Goal: Find specific page/section: Find specific page/section

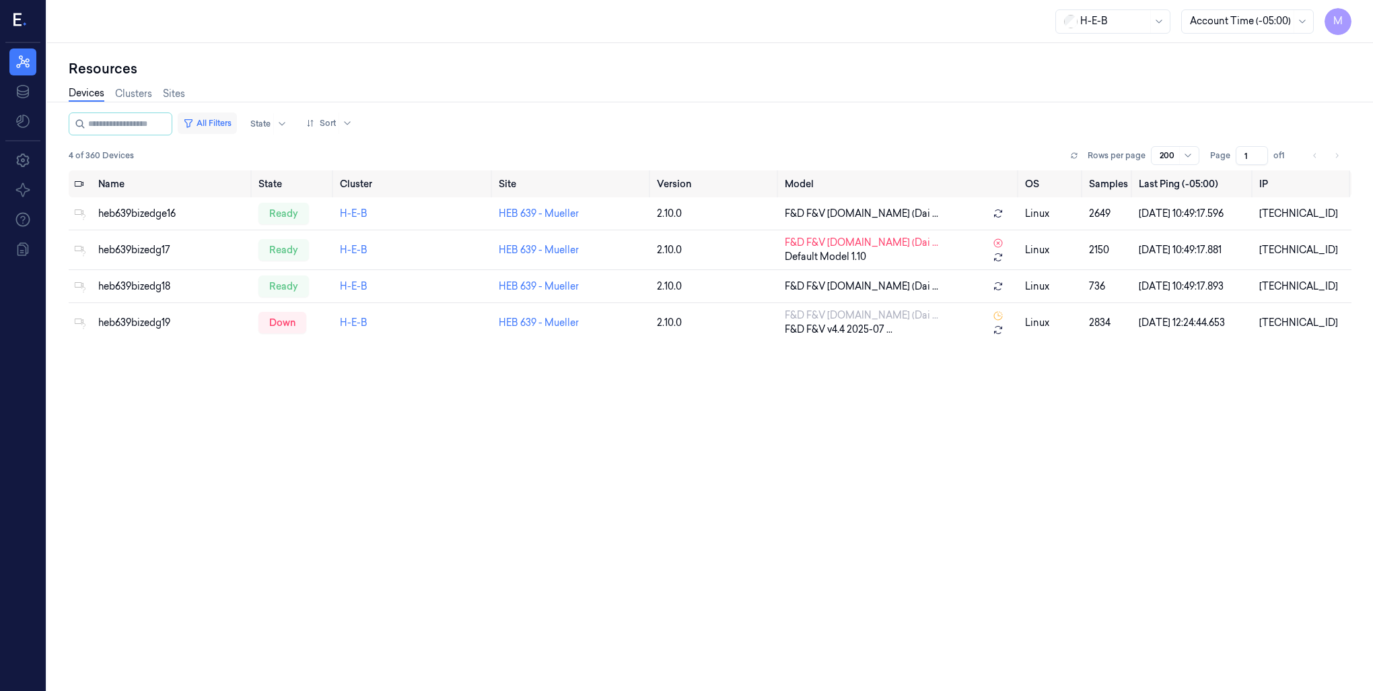
click at [237, 123] on button "All Filters" at bounding box center [207, 123] width 59 height 22
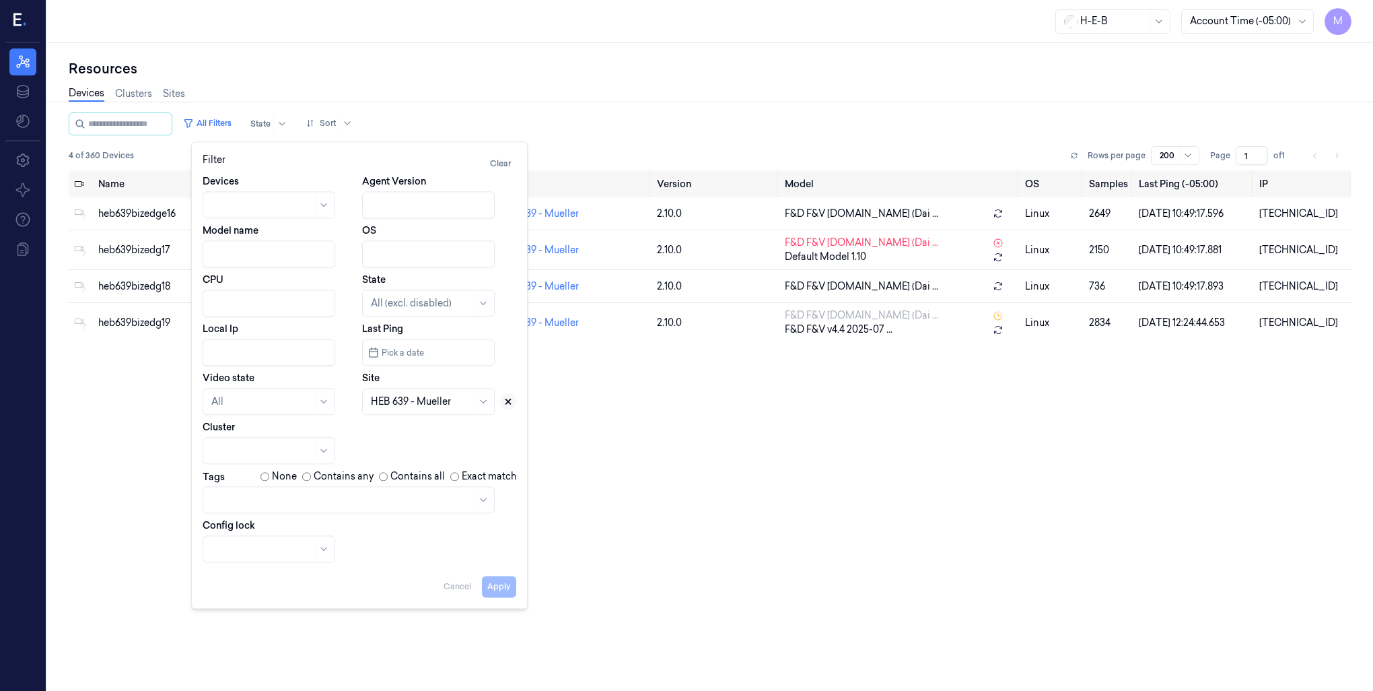
click at [512, 403] on icon at bounding box center [507, 400] width 9 height 9
click at [447, 403] on div at bounding box center [413, 401] width 85 height 14
type input "796"
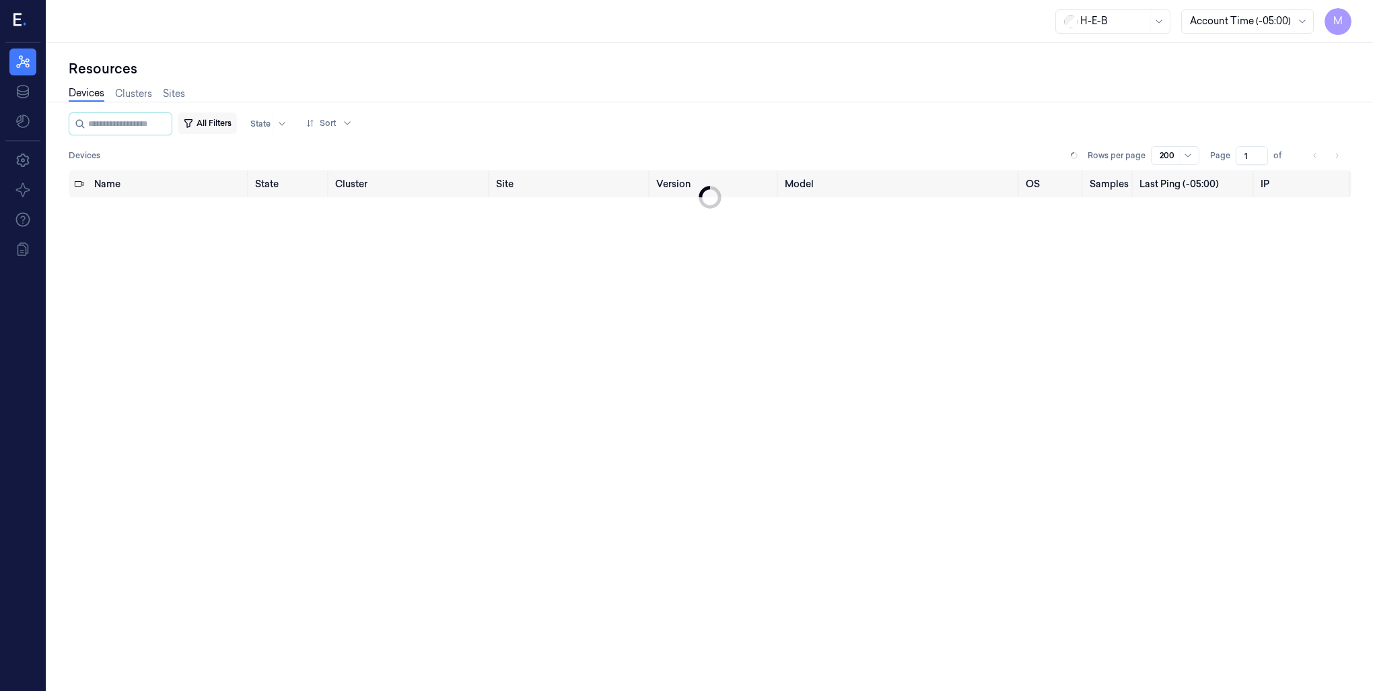
click at [219, 112] on button "All Filters" at bounding box center [207, 123] width 59 height 22
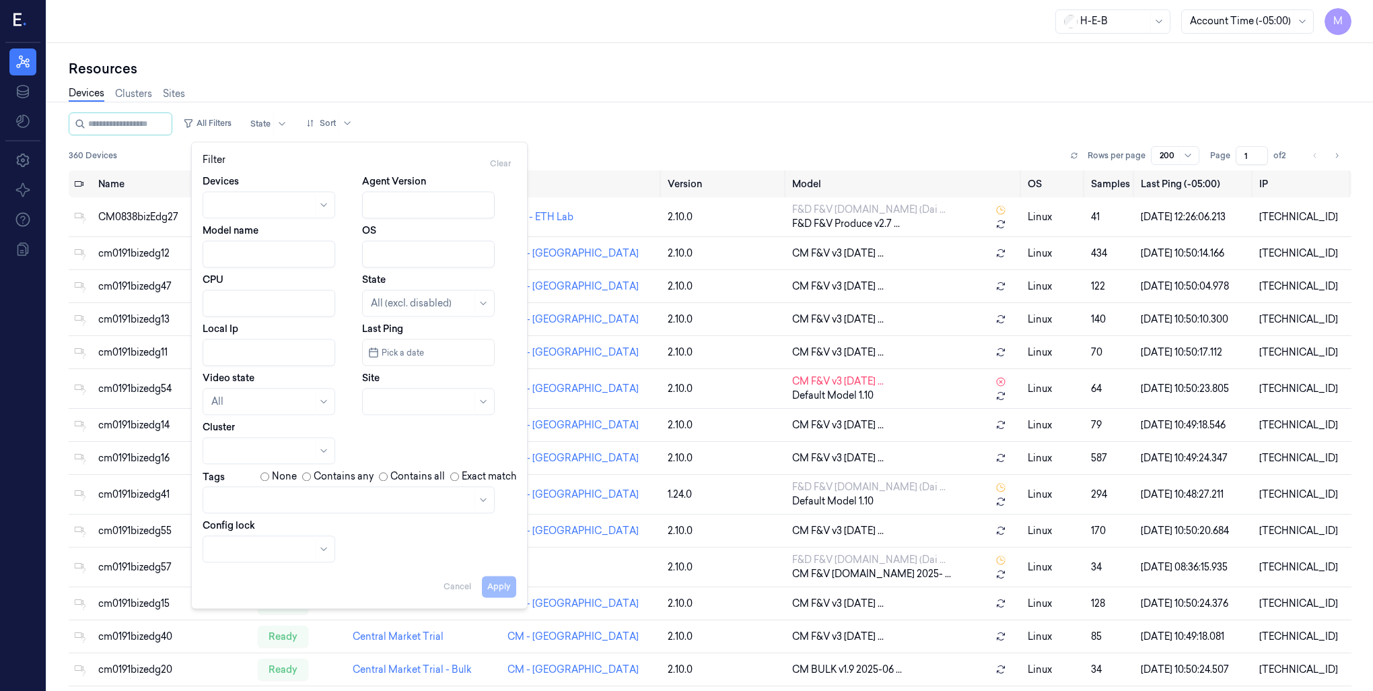
click at [369, 404] on div at bounding box center [428, 401] width 133 height 27
type input "796"
click at [394, 430] on div "HEB 796 - Allen Exchg" at bounding box center [420, 432] width 98 height 14
click at [504, 589] on button "Apply" at bounding box center [499, 586] width 34 height 22
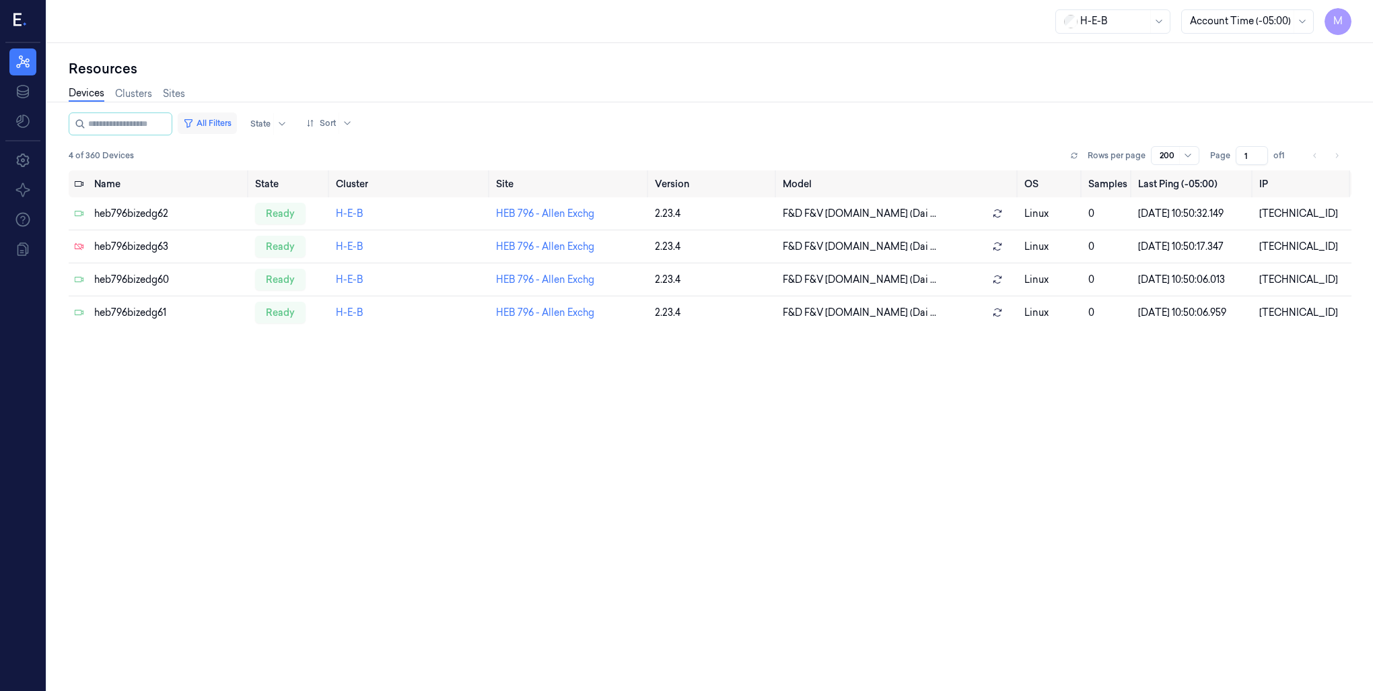
drag, startPoint x: 241, startPoint y: 123, endPoint x: 244, endPoint y: 131, distance: 8.1
click at [237, 123] on button "All Filters" at bounding box center [207, 123] width 59 height 22
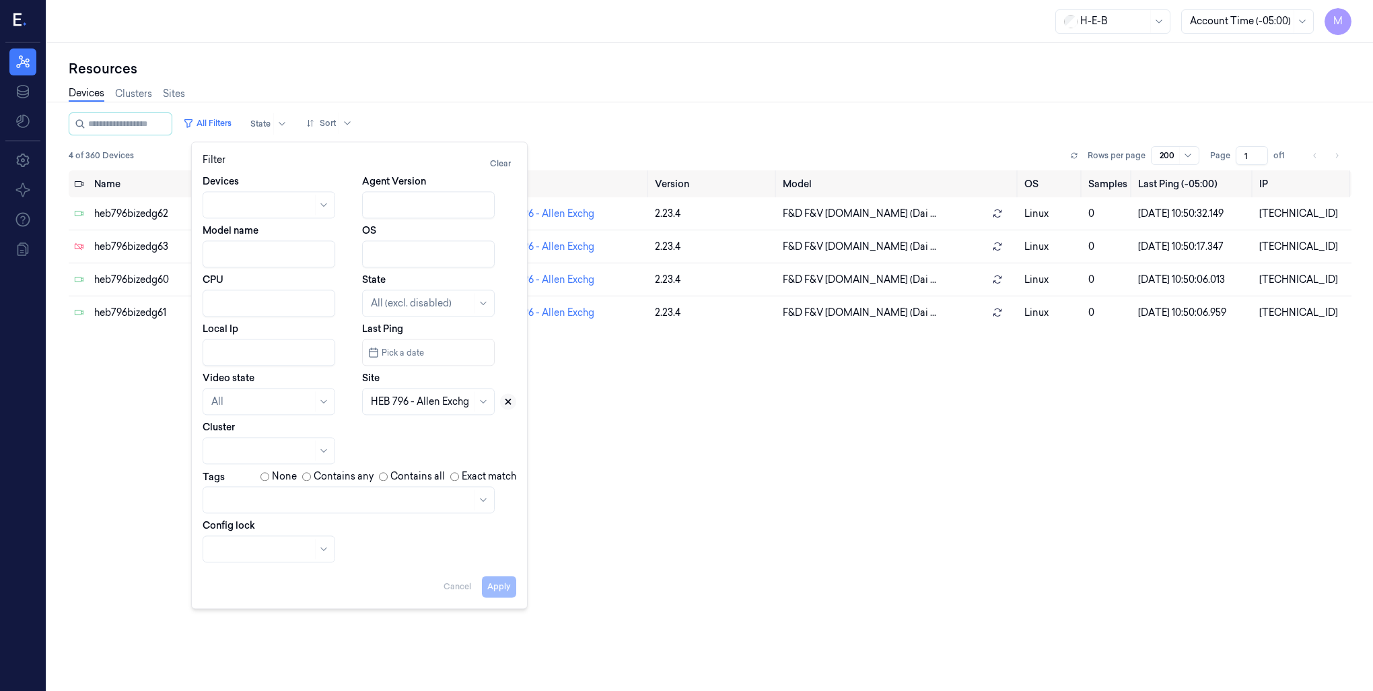
click at [507, 403] on icon at bounding box center [508, 401] width 5 height 5
click at [411, 408] on div at bounding box center [413, 401] width 85 height 14
type input "801"
click at [425, 431] on div "HEB 801 - Alliance" at bounding box center [411, 432] width 81 height 14
click at [491, 588] on button "Apply" at bounding box center [499, 586] width 34 height 22
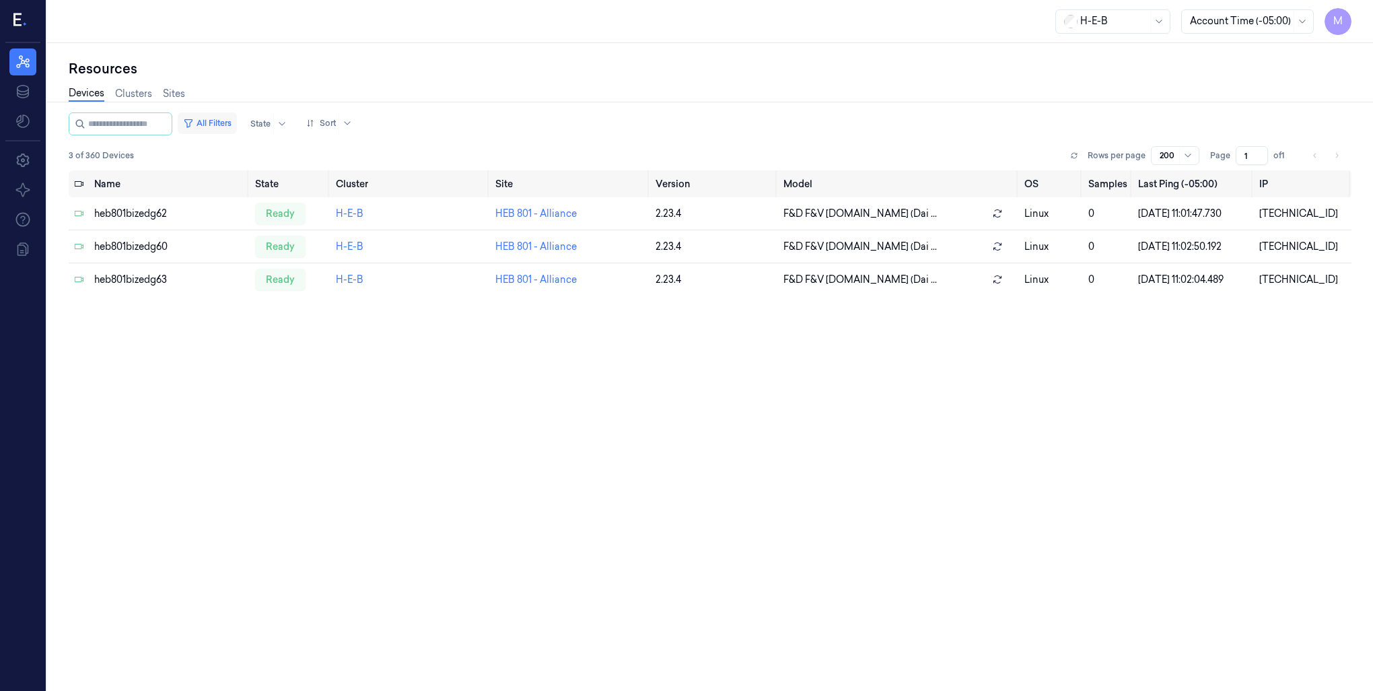
click at [234, 123] on button "All Filters" at bounding box center [207, 123] width 59 height 22
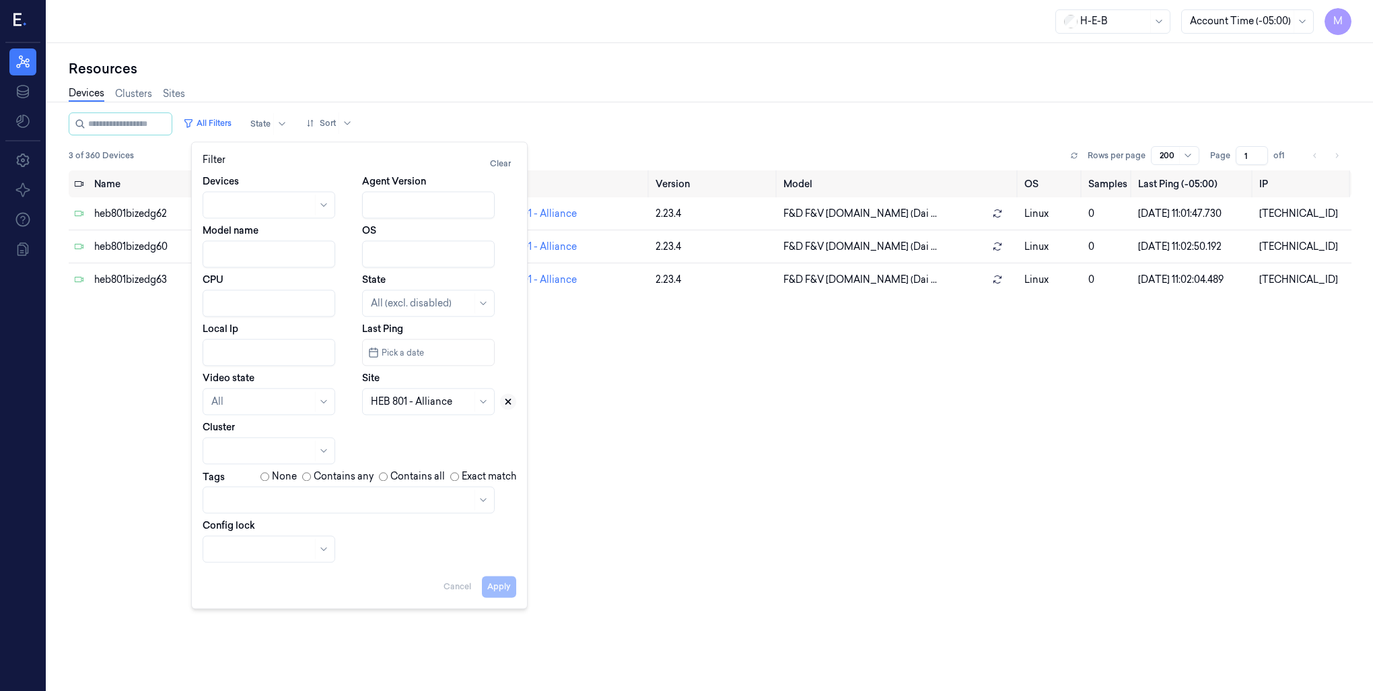
click at [510, 403] on icon at bounding box center [508, 401] width 5 height 5
click at [425, 402] on div at bounding box center [421, 401] width 101 height 14
type input "745"
click at [429, 432] on div "HEB 745 - H12 Loop 610" at bounding box center [423, 432] width 104 height 14
click at [507, 590] on button "Apply" at bounding box center [499, 586] width 34 height 22
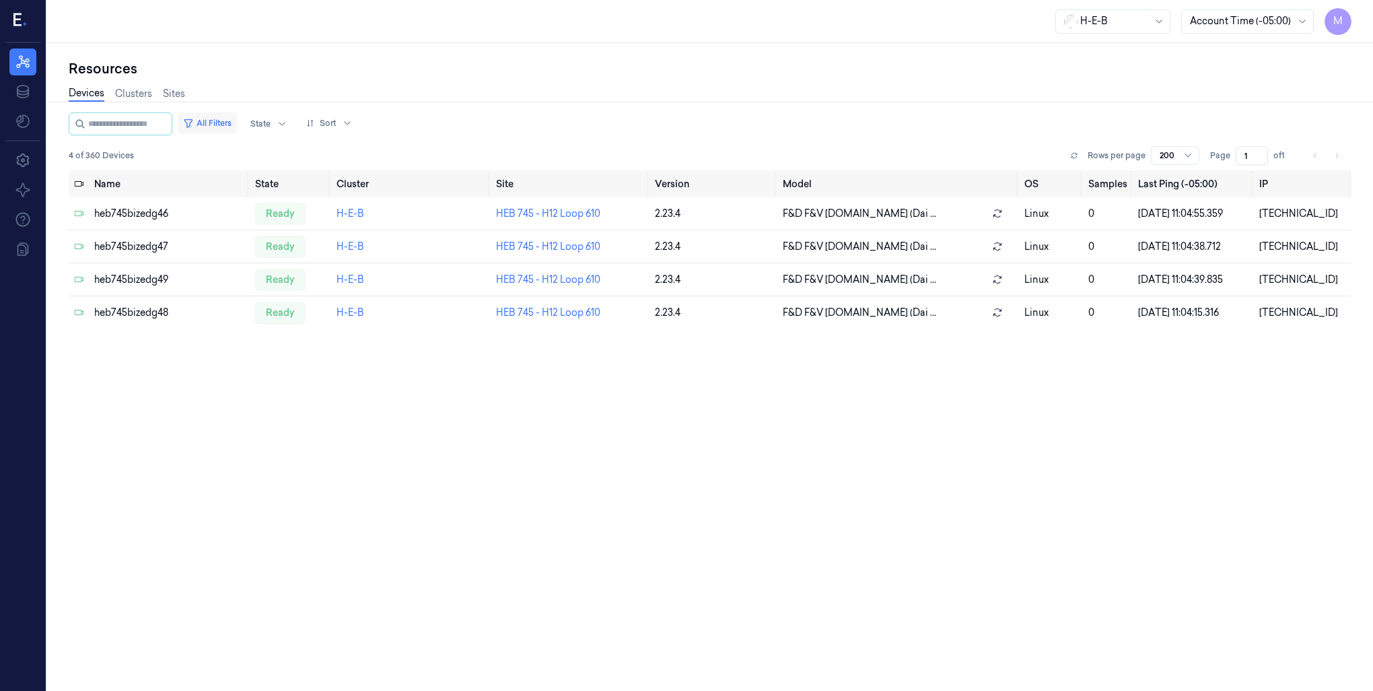
click at [224, 123] on button "All Filters" at bounding box center [207, 123] width 59 height 22
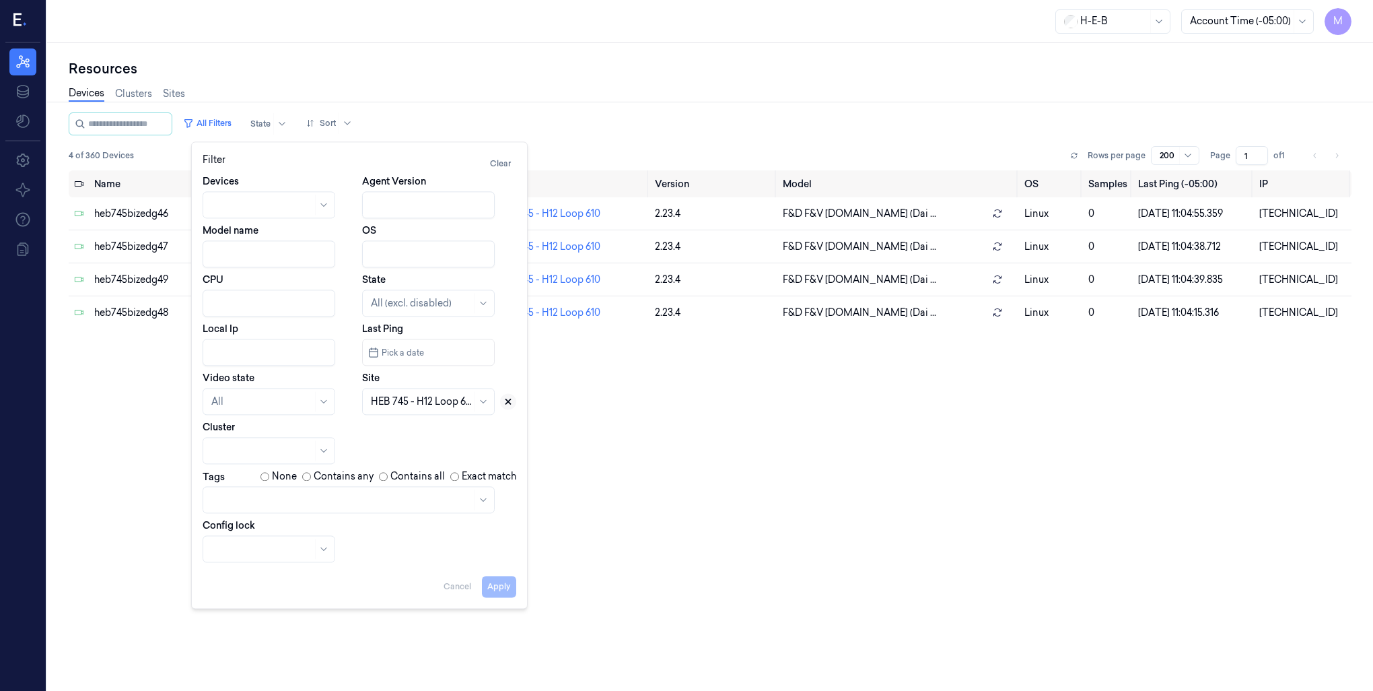
click at [510, 404] on icon at bounding box center [508, 401] width 5 height 5
click at [423, 400] on div at bounding box center [413, 401] width 85 height 14
type input "474"
click at [415, 440] on div "HEB 474 - [GEOGRAPHIC_DATA]" at bounding box center [429, 439] width 117 height 28
click at [495, 588] on button "Apply" at bounding box center [499, 586] width 34 height 22
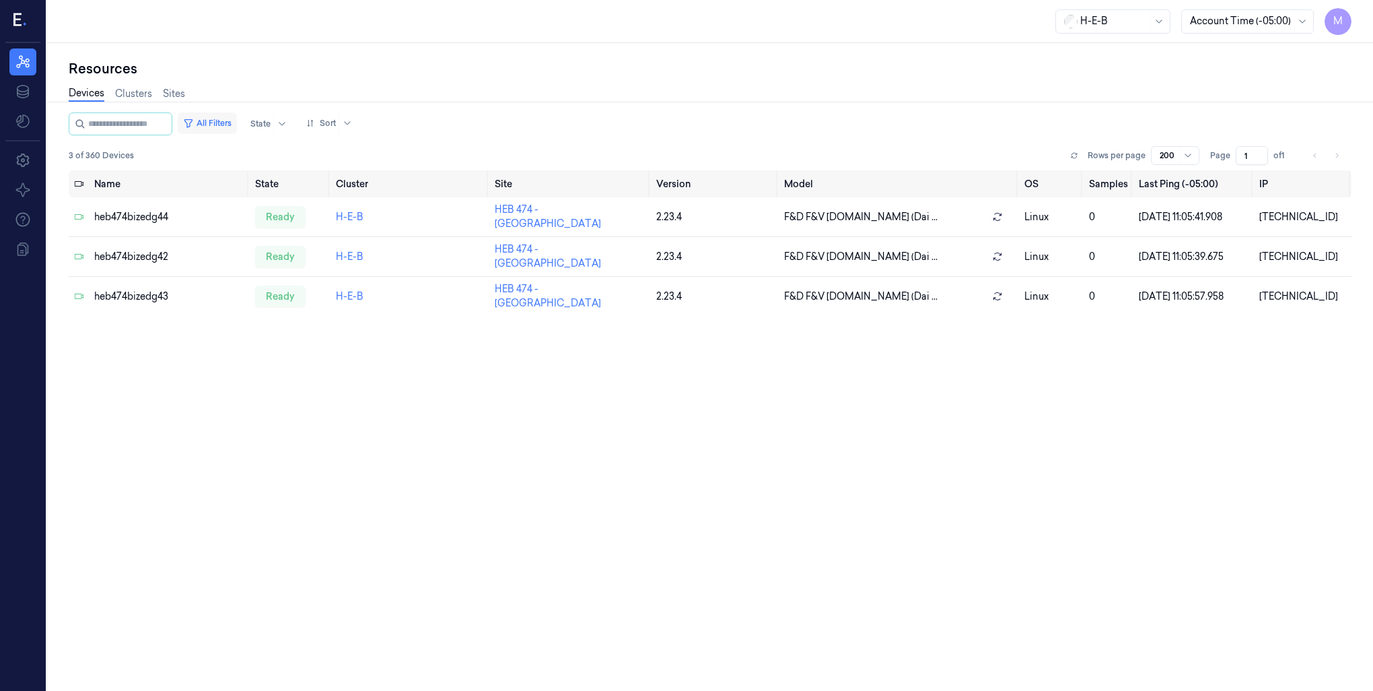
click at [223, 123] on button "All Filters" at bounding box center [207, 123] width 59 height 22
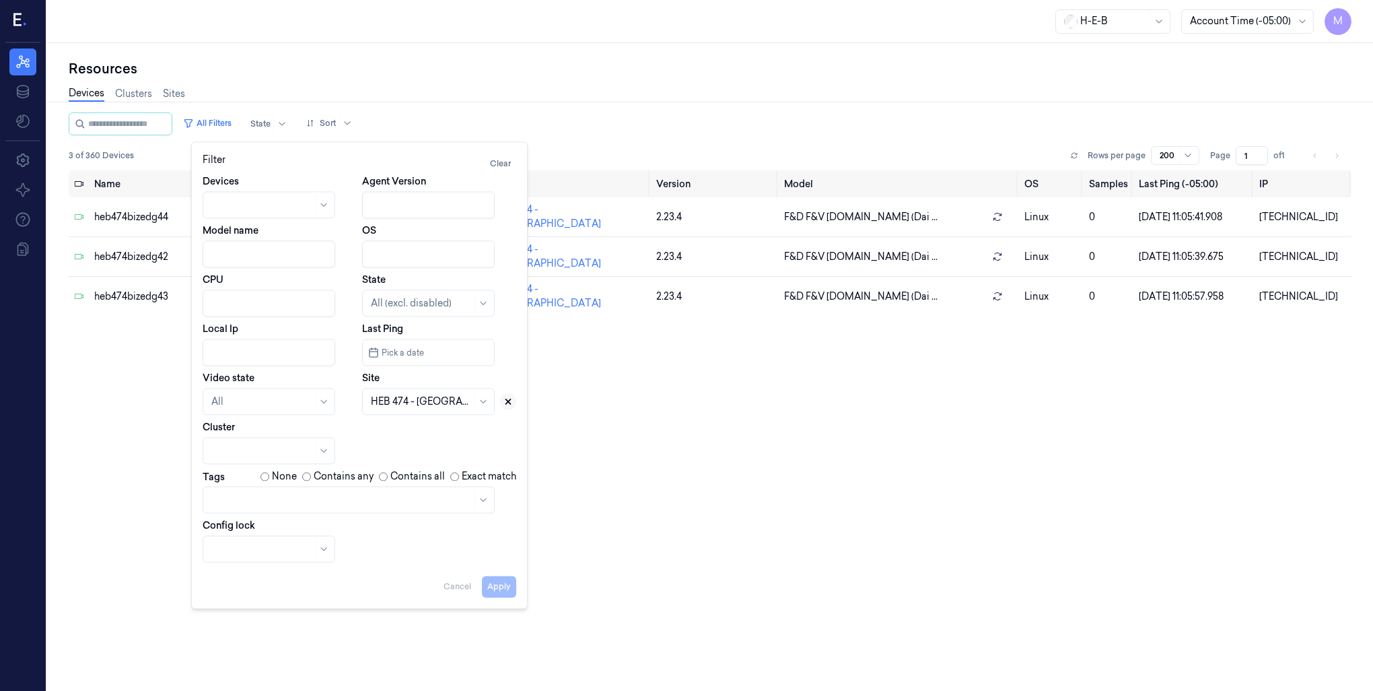
click at [506, 404] on icon at bounding box center [507, 400] width 9 height 9
click at [386, 401] on div at bounding box center [413, 401] width 85 height 14
type input "566"
click at [401, 437] on div "HEB 566 - [PERSON_NAME][GEOGRAPHIC_DATA]" at bounding box center [429, 446] width 117 height 42
click at [498, 596] on button "Apply" at bounding box center [499, 586] width 34 height 22
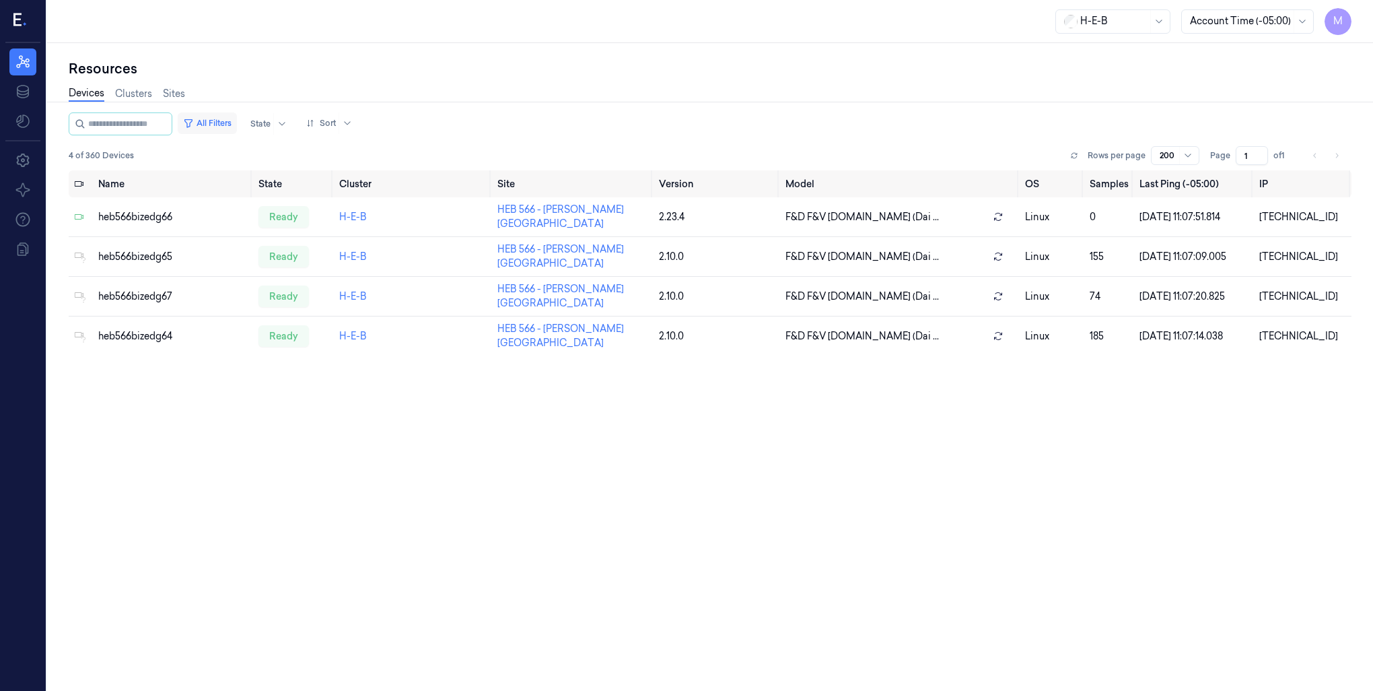
click at [233, 121] on button "All Filters" at bounding box center [207, 123] width 59 height 22
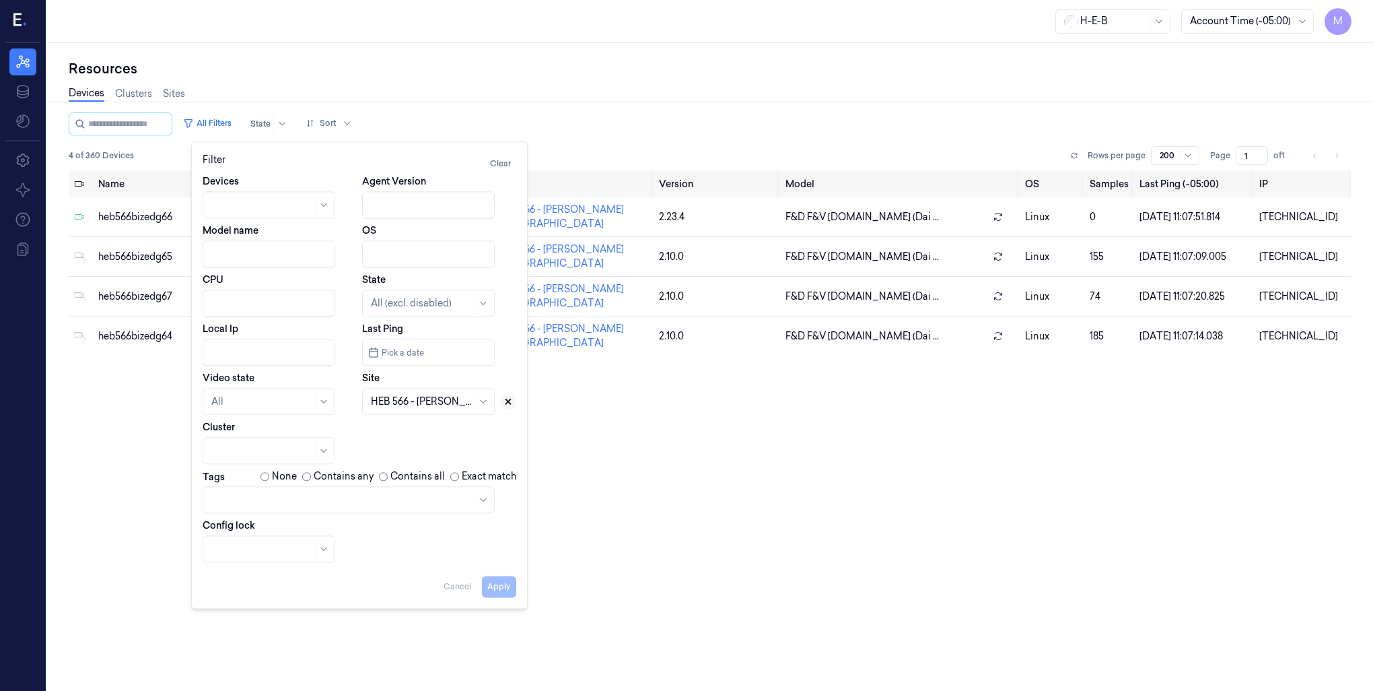
click at [510, 398] on icon at bounding box center [507, 400] width 9 height 9
click at [430, 404] on div at bounding box center [413, 401] width 85 height 14
type input "474"
click at [409, 442] on div "HEB 474 - [GEOGRAPHIC_DATA]" at bounding box center [429, 439] width 117 height 28
click at [498, 589] on button "Apply" at bounding box center [499, 586] width 34 height 22
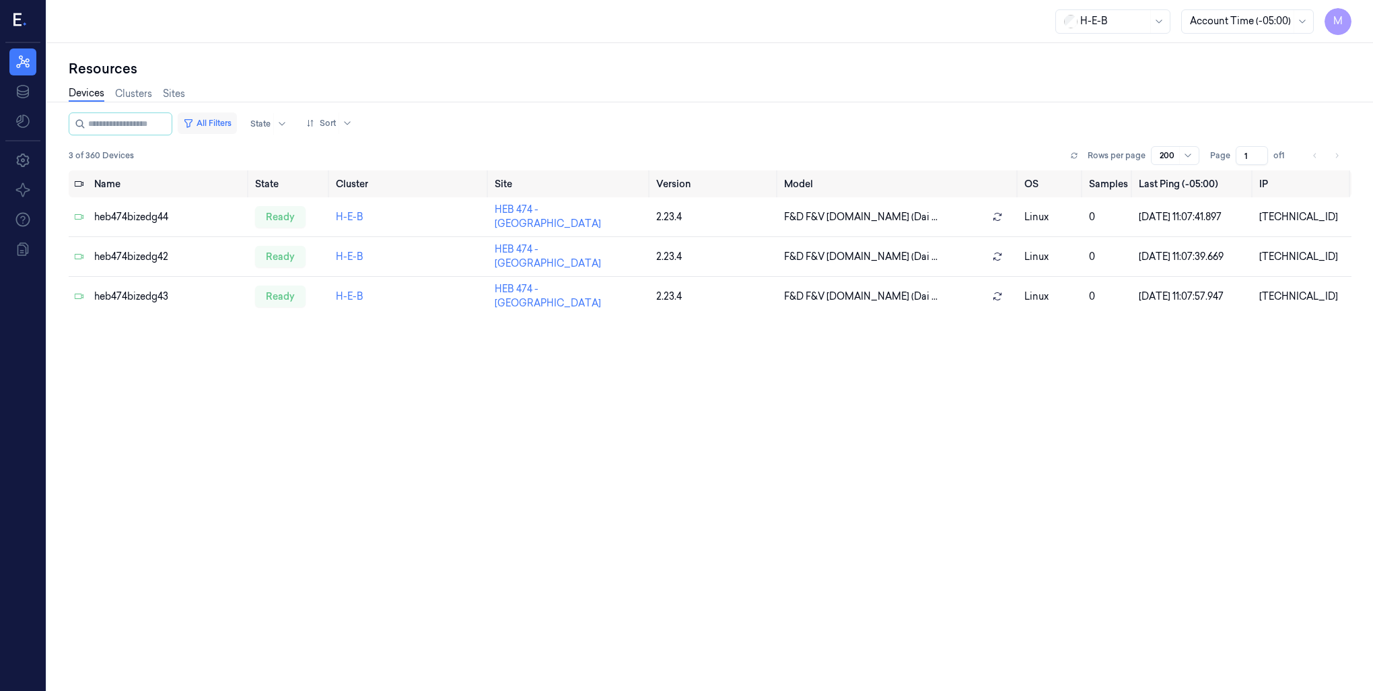
click at [234, 120] on button "All Filters" at bounding box center [207, 123] width 59 height 22
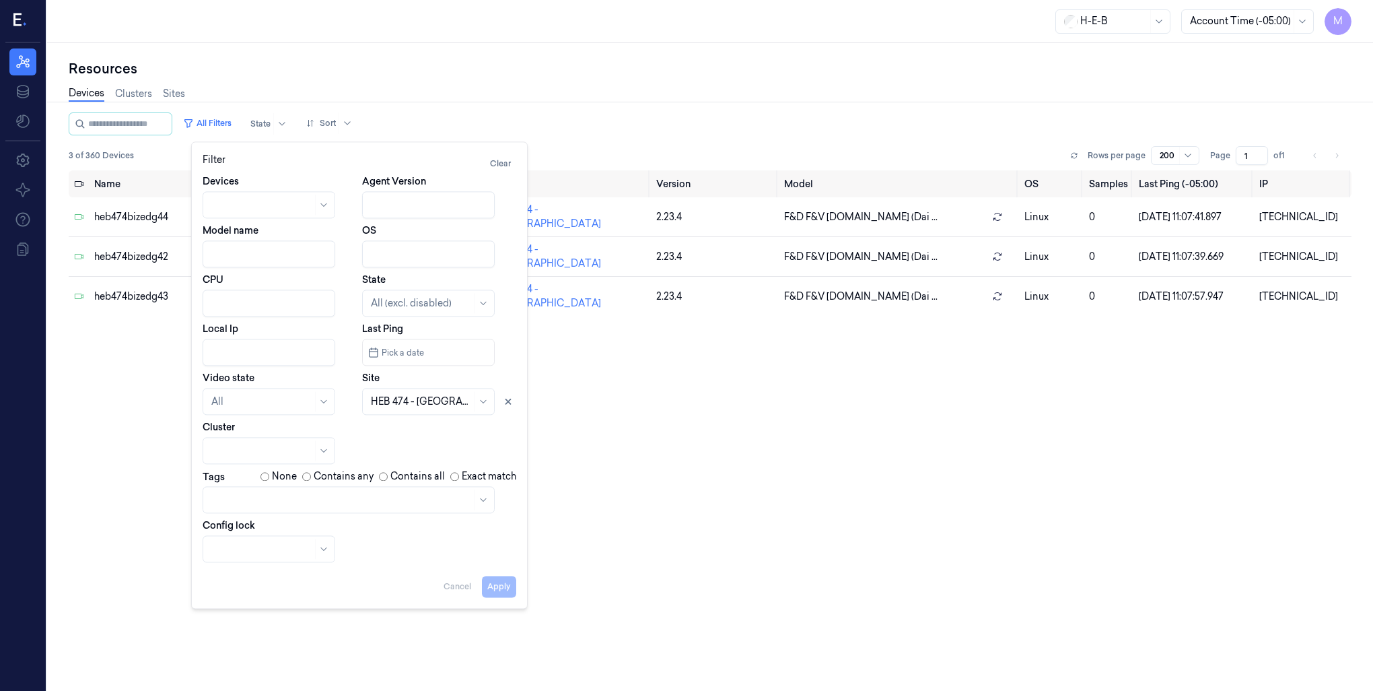
drag, startPoint x: 505, startPoint y: 403, endPoint x: 487, endPoint y: 405, distance: 17.6
click at [505, 405] on icon at bounding box center [507, 400] width 9 height 9
click at [390, 398] on div at bounding box center [421, 401] width 101 height 14
type input "614"
click at [411, 442] on div "HEB 614 - H56 Summerwood" at bounding box center [429, 439] width 117 height 28
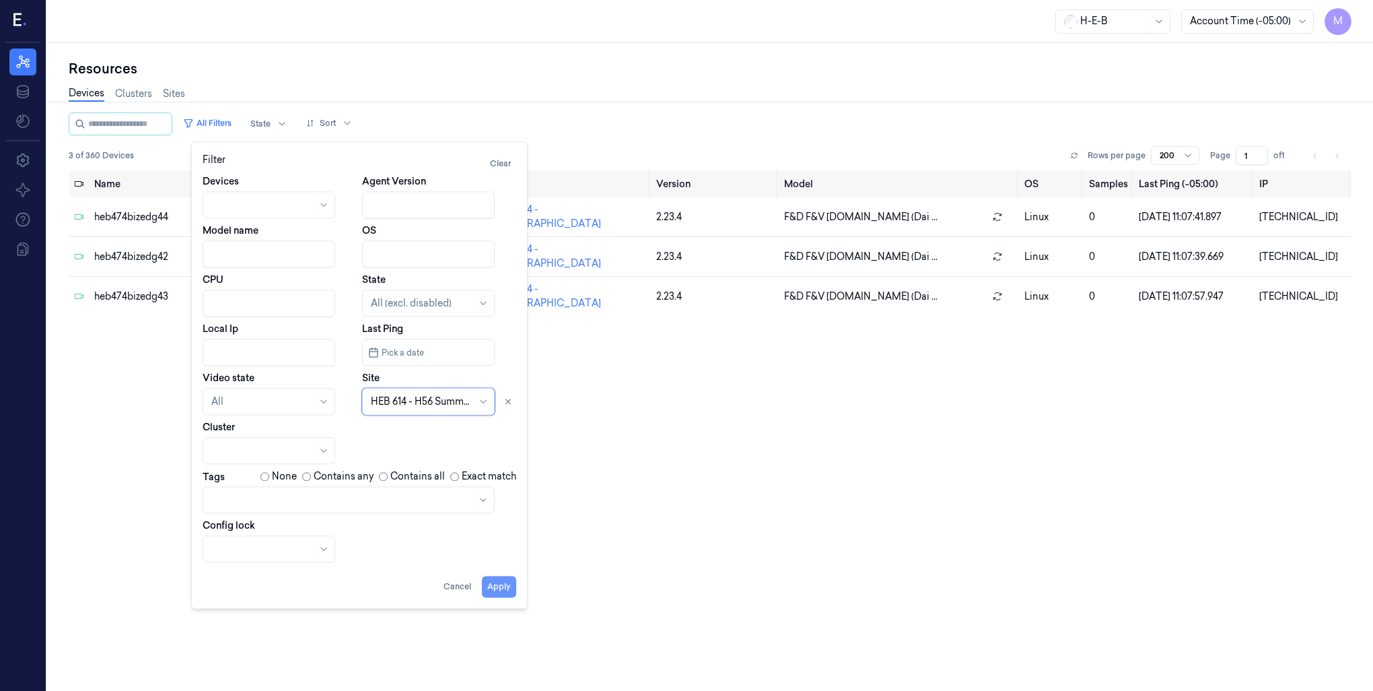
click at [503, 589] on button "Apply" at bounding box center [499, 586] width 34 height 22
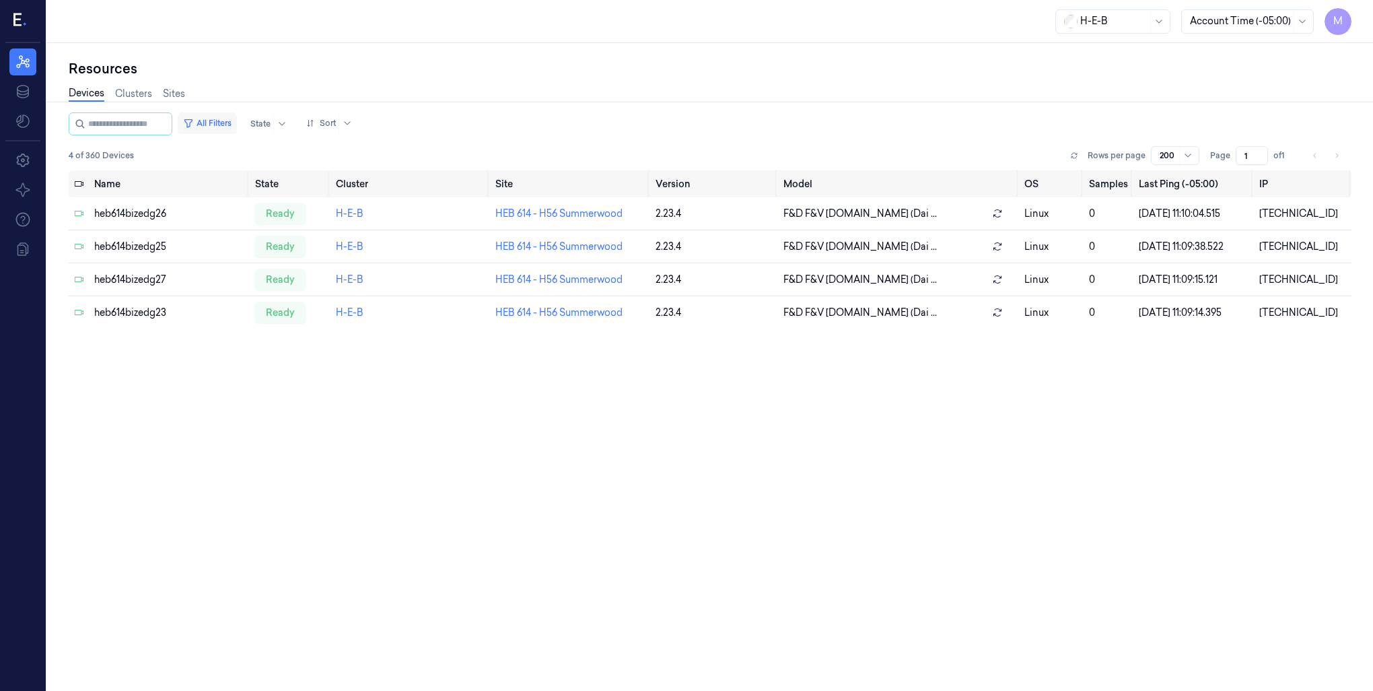
click at [220, 118] on button "All Filters" at bounding box center [207, 123] width 59 height 22
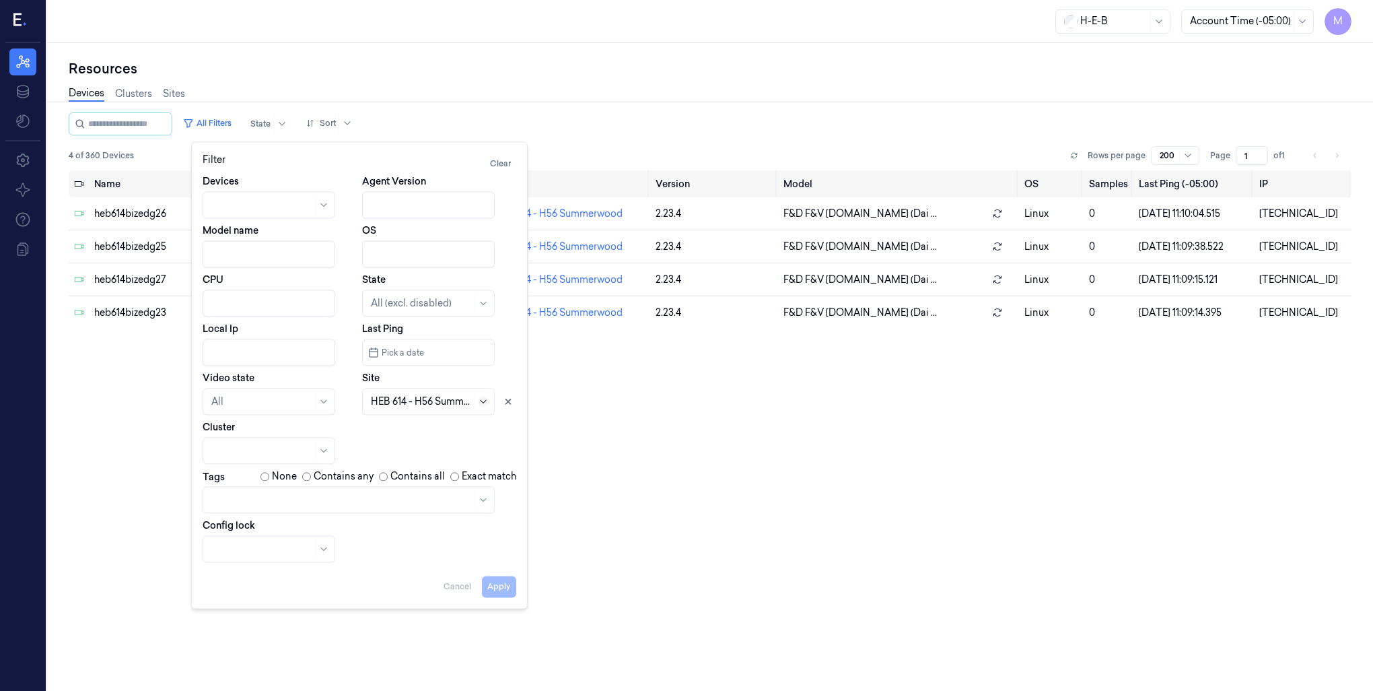
drag, startPoint x: 506, startPoint y: 404, endPoint x: 485, endPoint y: 400, distance: 21.9
click at [508, 404] on icon at bounding box center [507, 400] width 9 height 9
click at [388, 398] on div at bounding box center [413, 401] width 85 height 14
type input "741"
click at [398, 432] on div "HEB 741 - [GEOGRAPHIC_DATA]" at bounding box center [429, 439] width 117 height 28
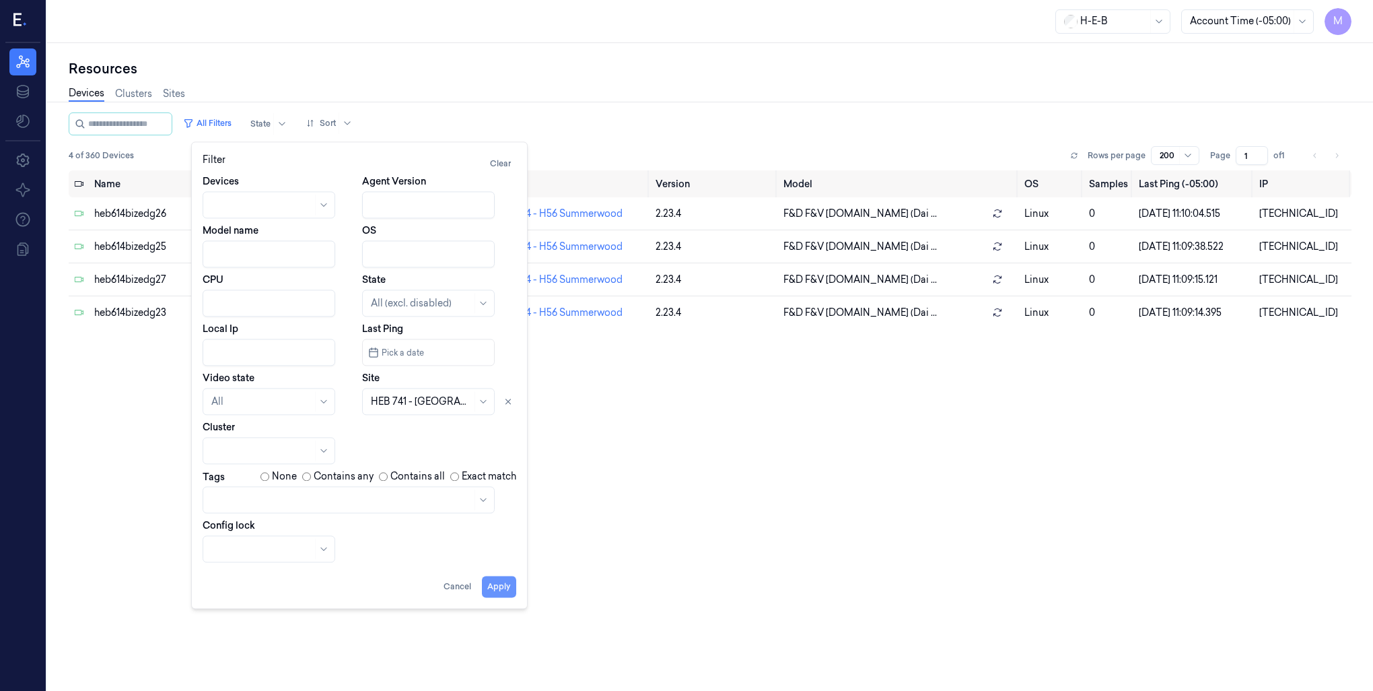
click at [497, 588] on button "Apply" at bounding box center [499, 586] width 34 height 22
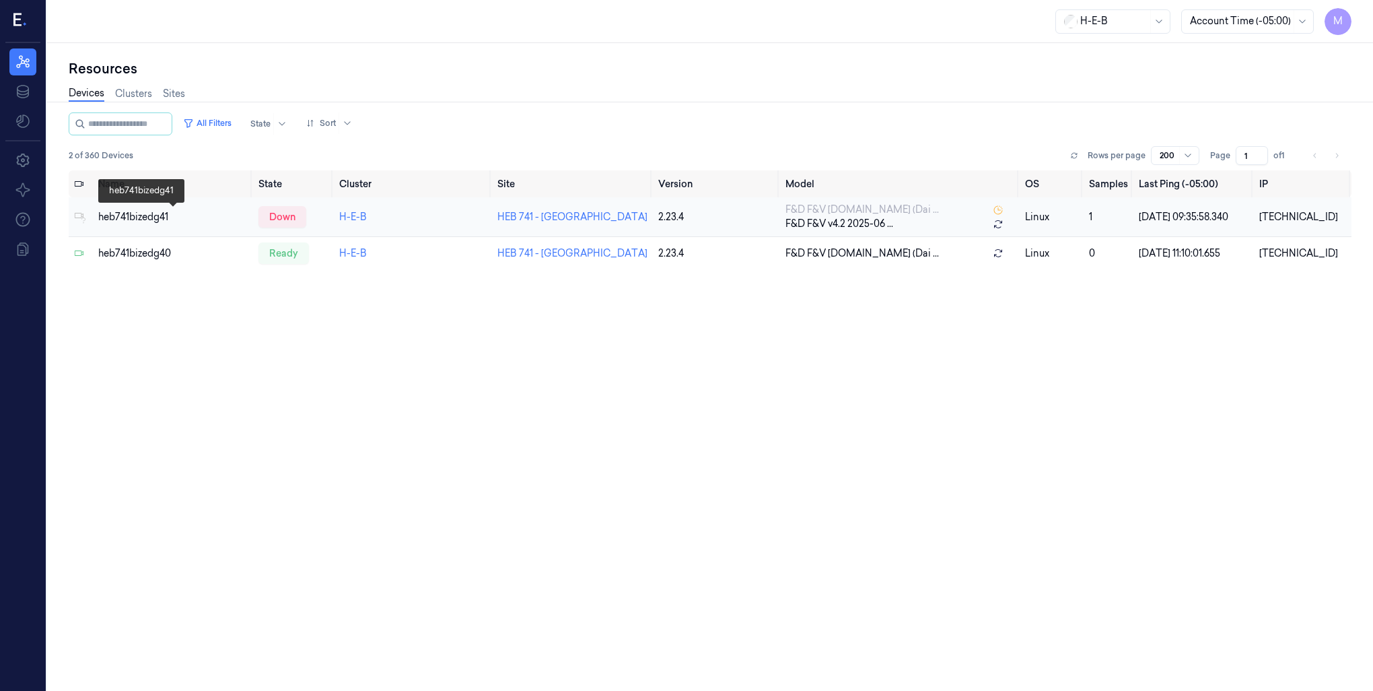
click at [127, 211] on div "heb741bizedg41" at bounding box center [172, 217] width 149 height 14
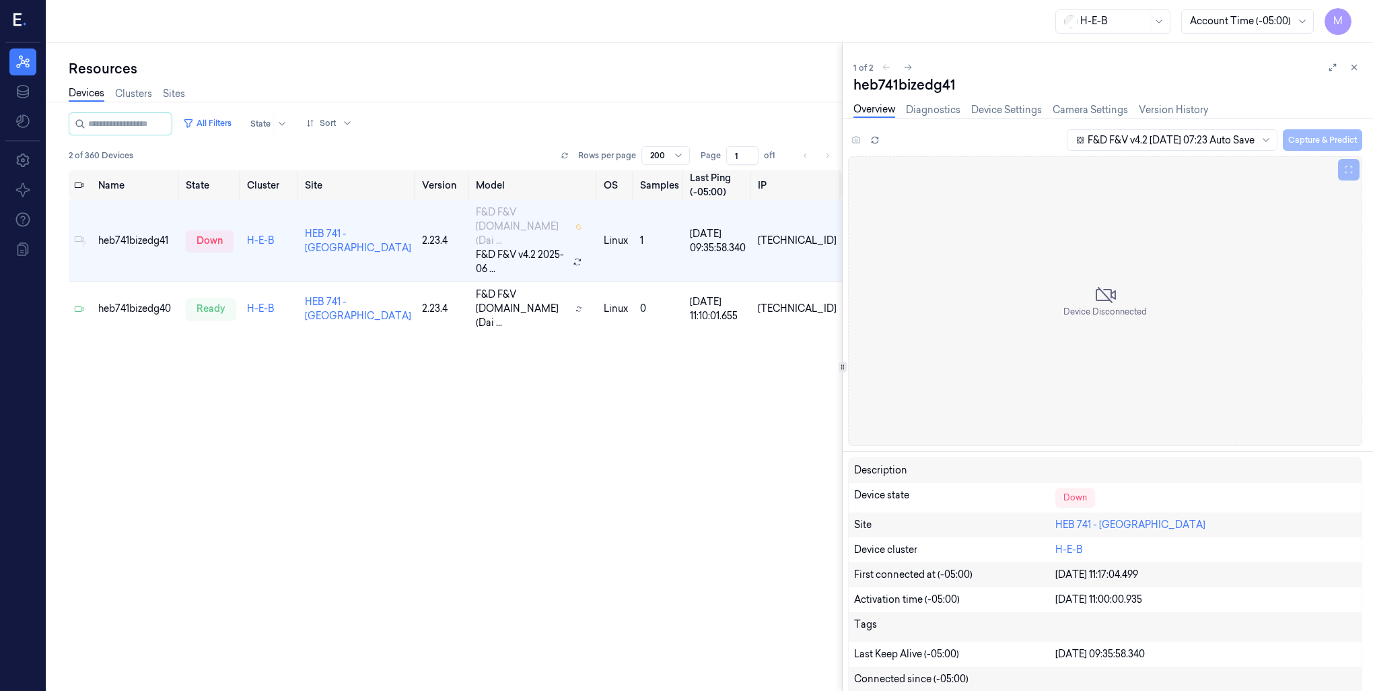
click at [598, 55] on div "Resources Devices Clusters Sites All Filters State Sort 2 of 360 Devices Rows p…" at bounding box center [444, 367] width 795 height 648
click at [1356, 65] on icon at bounding box center [1354, 67] width 5 height 5
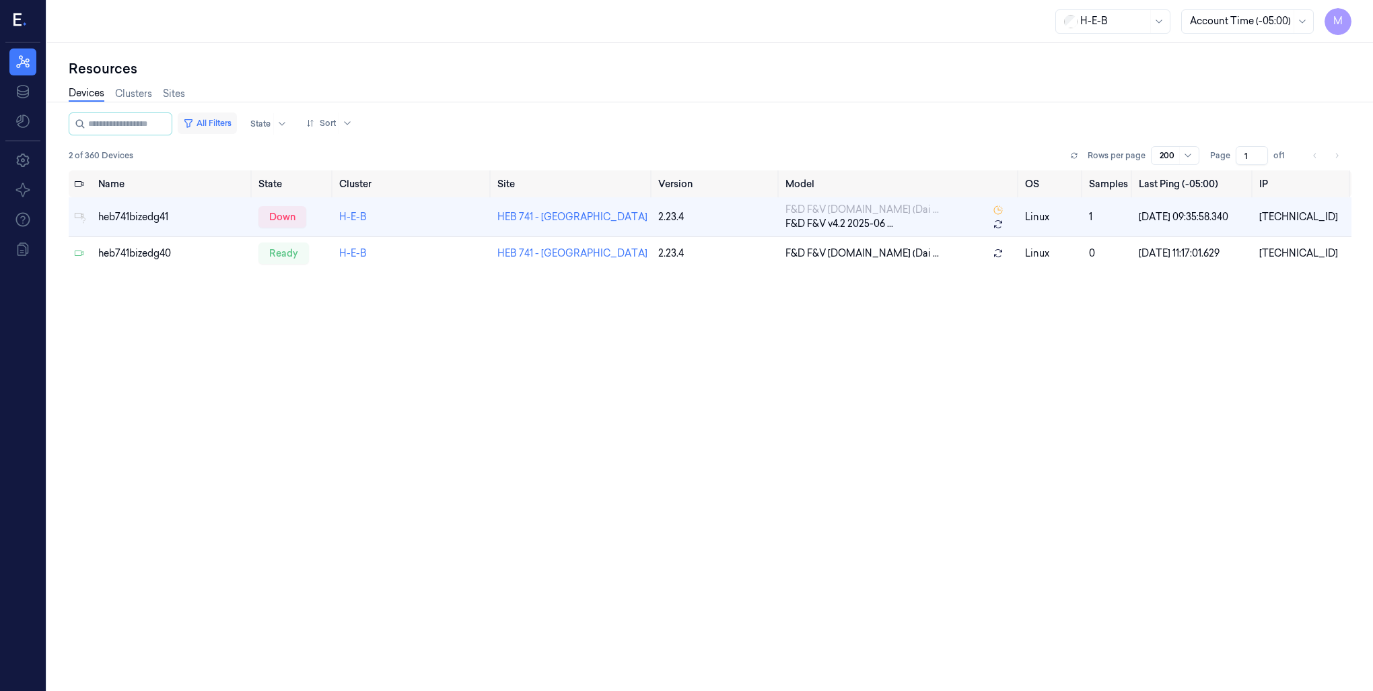
click at [217, 118] on button "All Filters" at bounding box center [207, 123] width 59 height 22
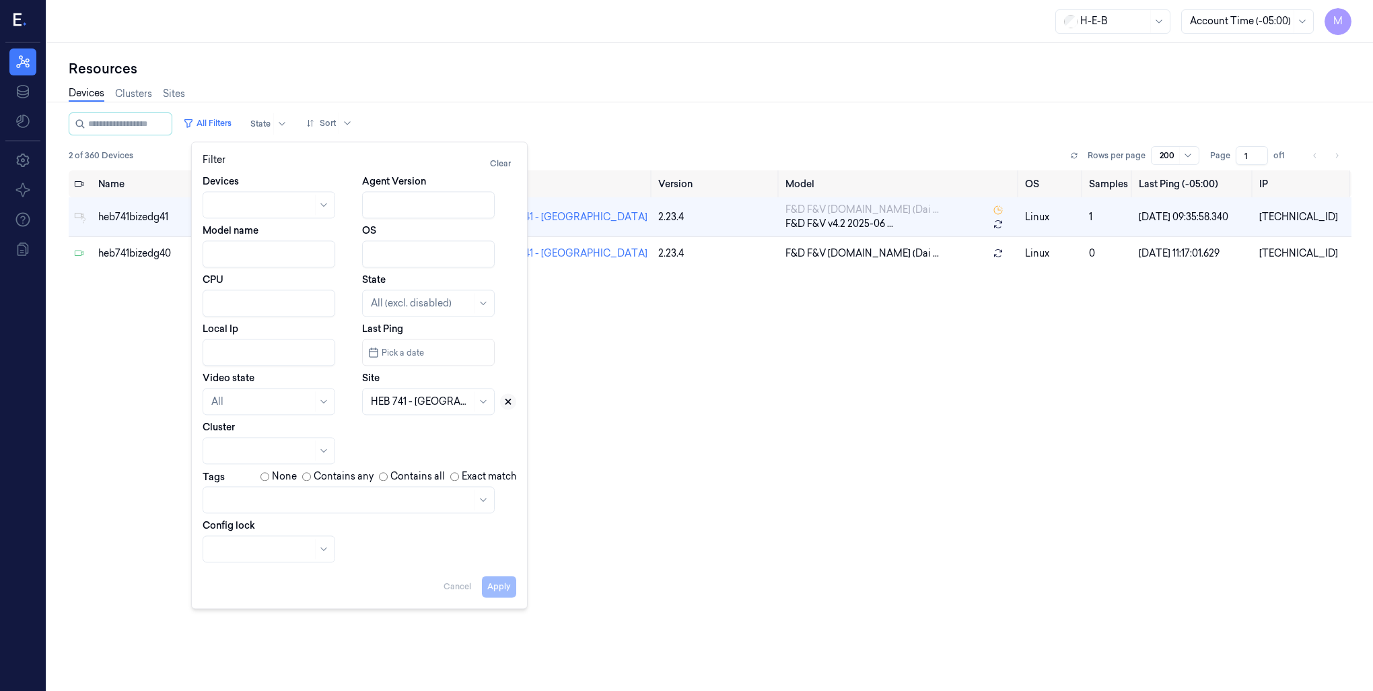
click at [512, 401] on button at bounding box center [508, 401] width 16 height 16
click at [382, 401] on div at bounding box center [413, 401] width 85 height 14
type input "741"
click at [395, 429] on div "HEB 741 - [GEOGRAPHIC_DATA]" at bounding box center [429, 439] width 117 height 28
click at [495, 588] on div "Apply Cancel" at bounding box center [360, 581] width 314 height 32
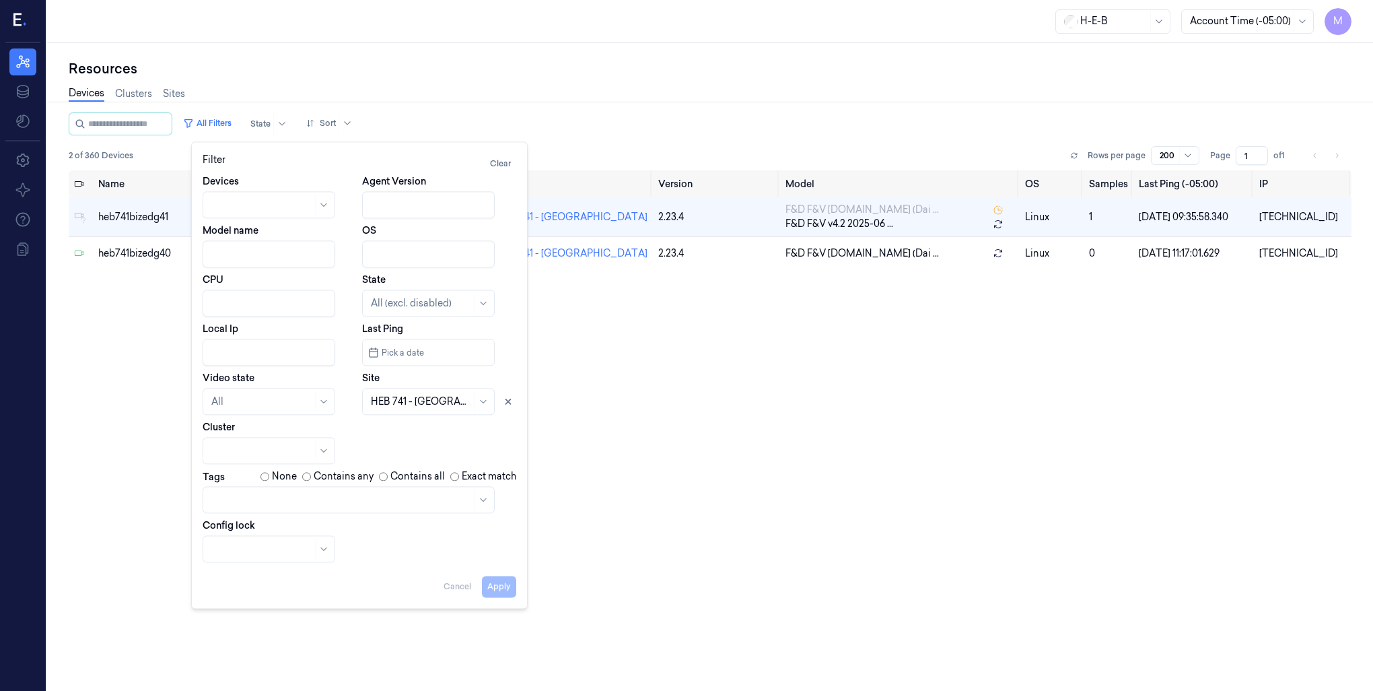
click at [571, 129] on div "All Filters State Sort" at bounding box center [710, 123] width 1283 height 23
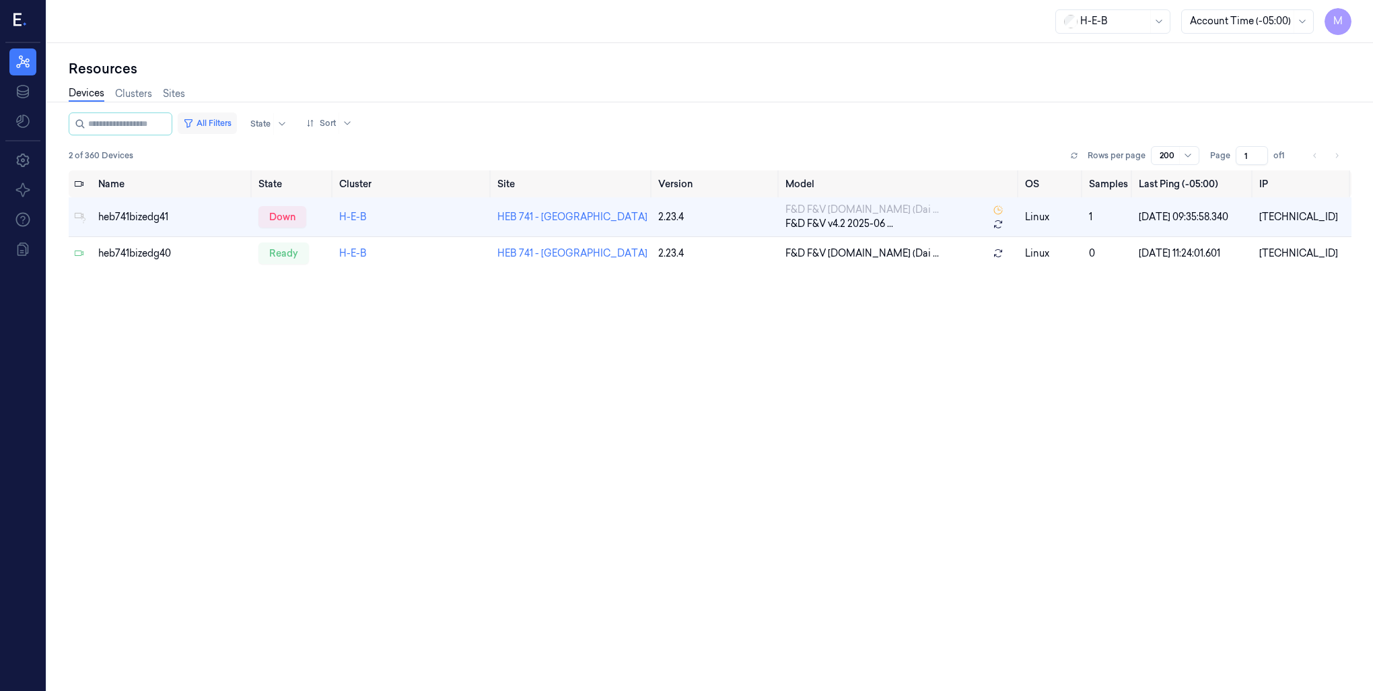
click at [222, 120] on button "All Filters" at bounding box center [207, 123] width 59 height 22
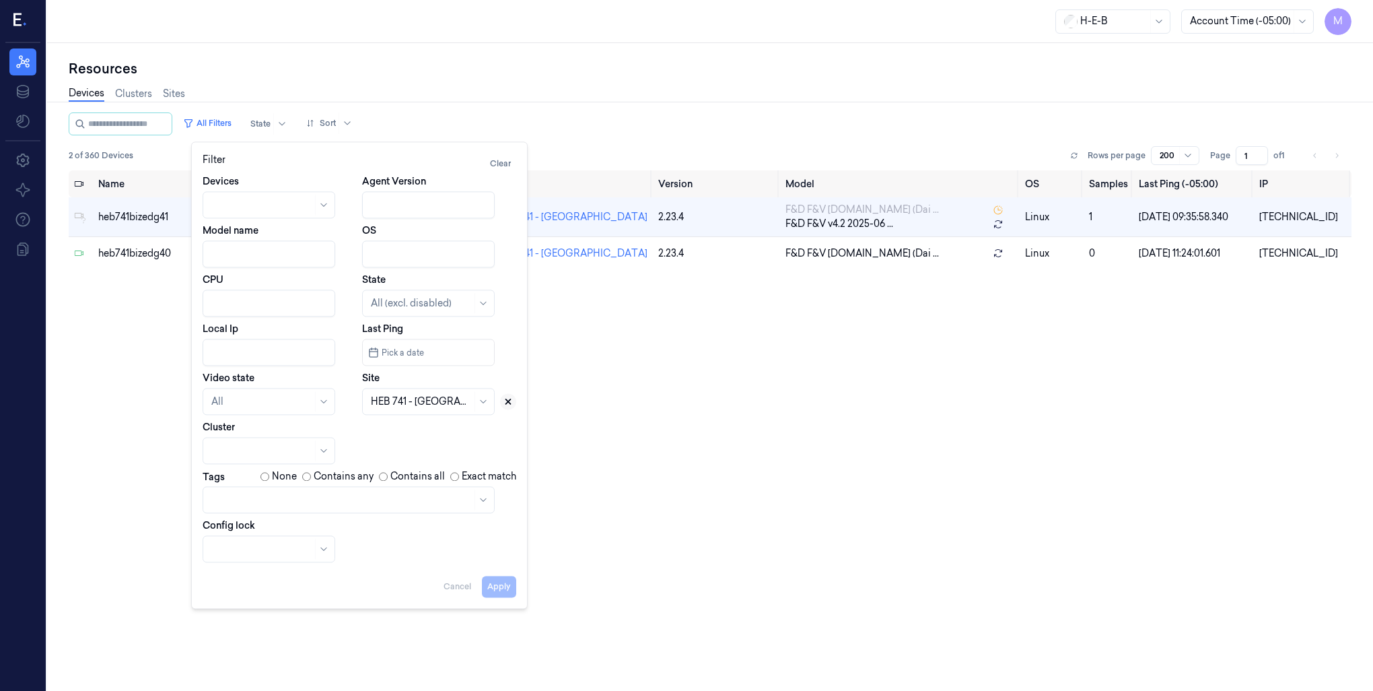
click at [506, 403] on icon at bounding box center [508, 401] width 5 height 5
click at [408, 404] on div at bounding box center [413, 401] width 85 height 14
type input "711"
click at [400, 431] on div "HEB 711 - [GEOGRAPHIC_DATA] 02" at bounding box center [429, 446] width 117 height 42
click at [501, 586] on button "Apply" at bounding box center [499, 586] width 34 height 22
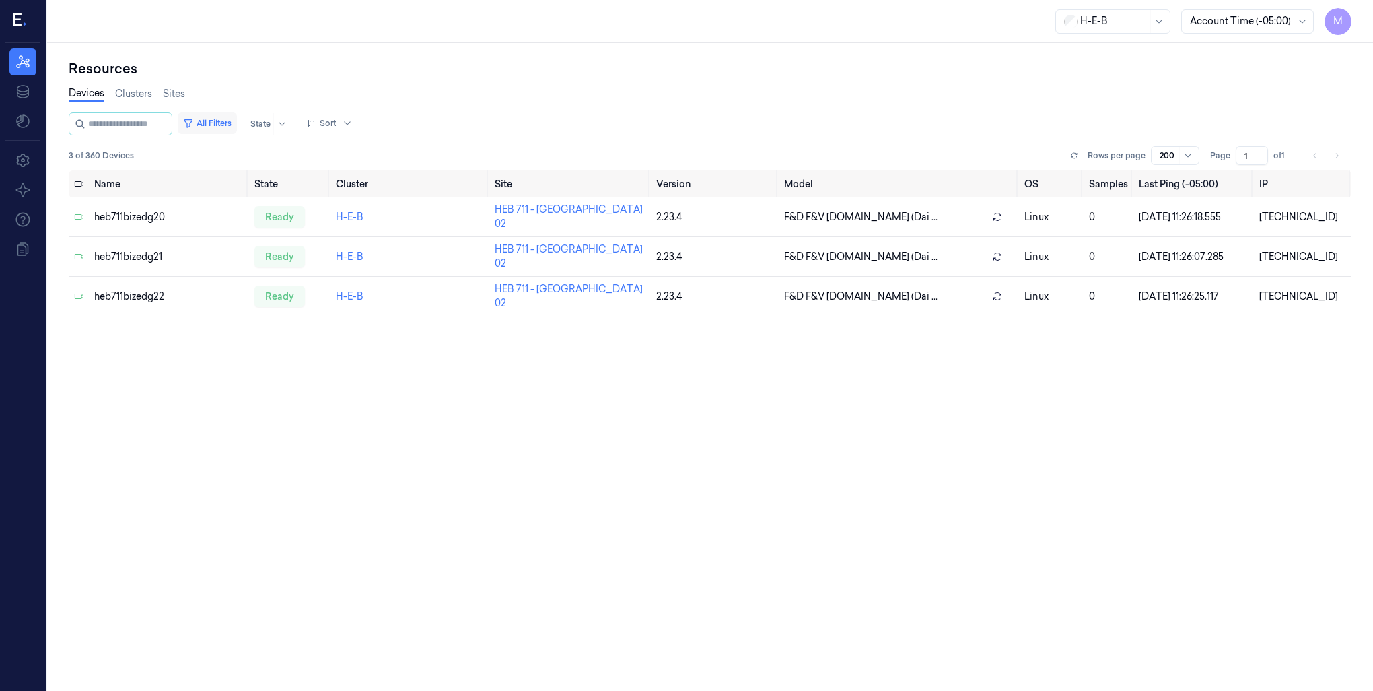
click at [215, 120] on button "All Filters" at bounding box center [207, 123] width 59 height 22
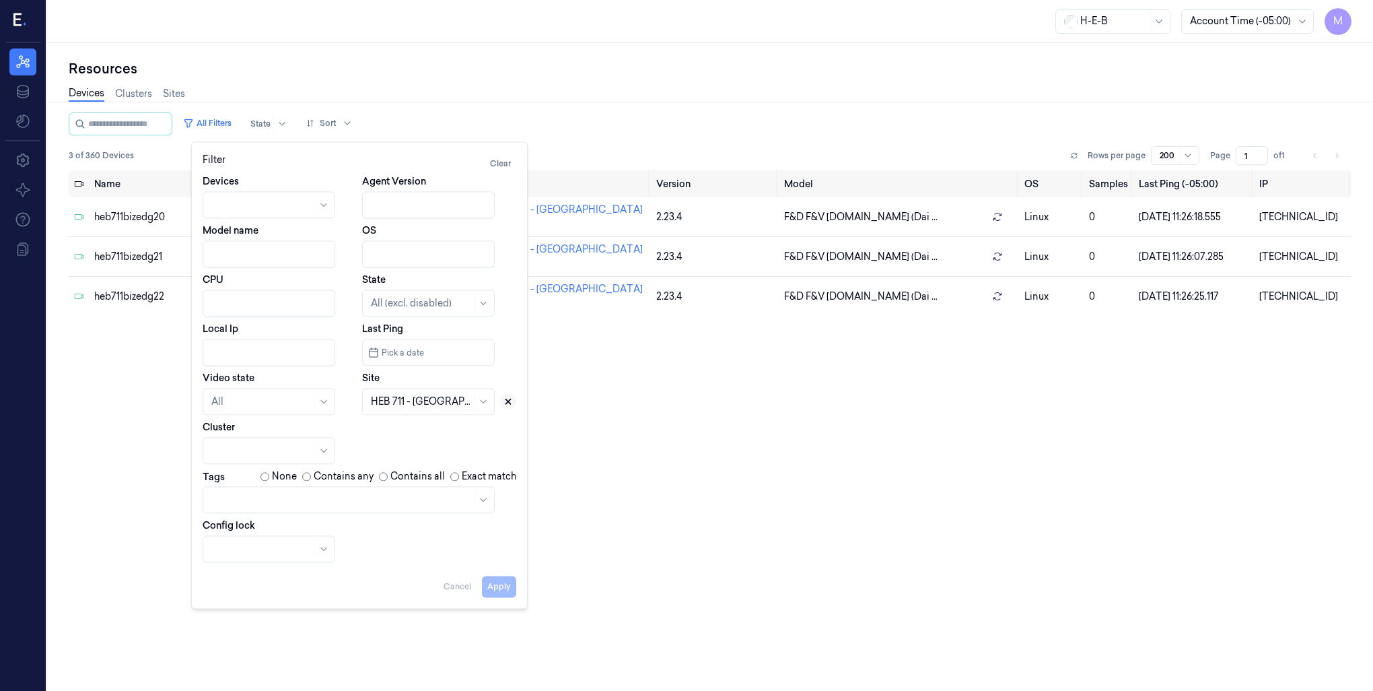
click at [506, 399] on icon at bounding box center [508, 401] width 5 height 5
click at [423, 396] on div at bounding box center [421, 401] width 101 height 14
type input "479"
click at [419, 429] on div "HEB 479 - [GEOGRAPHIC_DATA] 02" at bounding box center [429, 446] width 117 height 42
click at [498, 587] on button "Apply" at bounding box center [499, 586] width 34 height 22
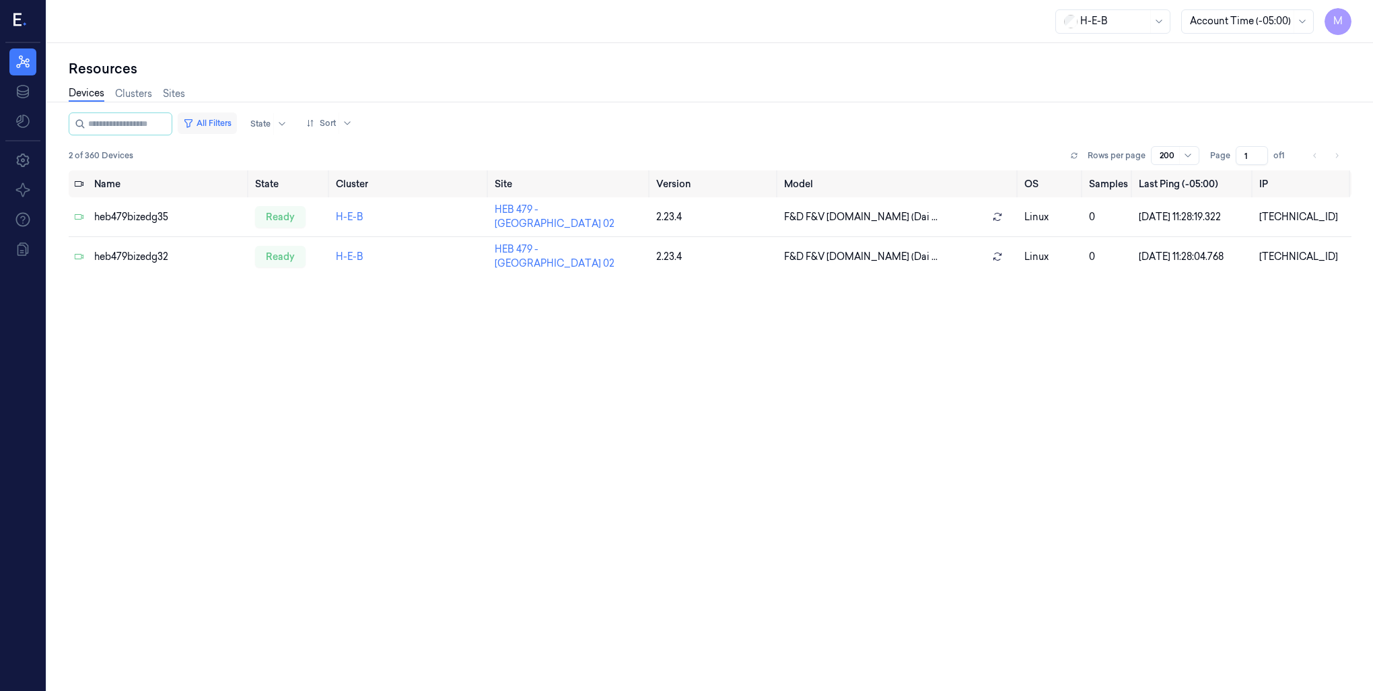
click at [219, 119] on button "All Filters" at bounding box center [207, 123] width 59 height 22
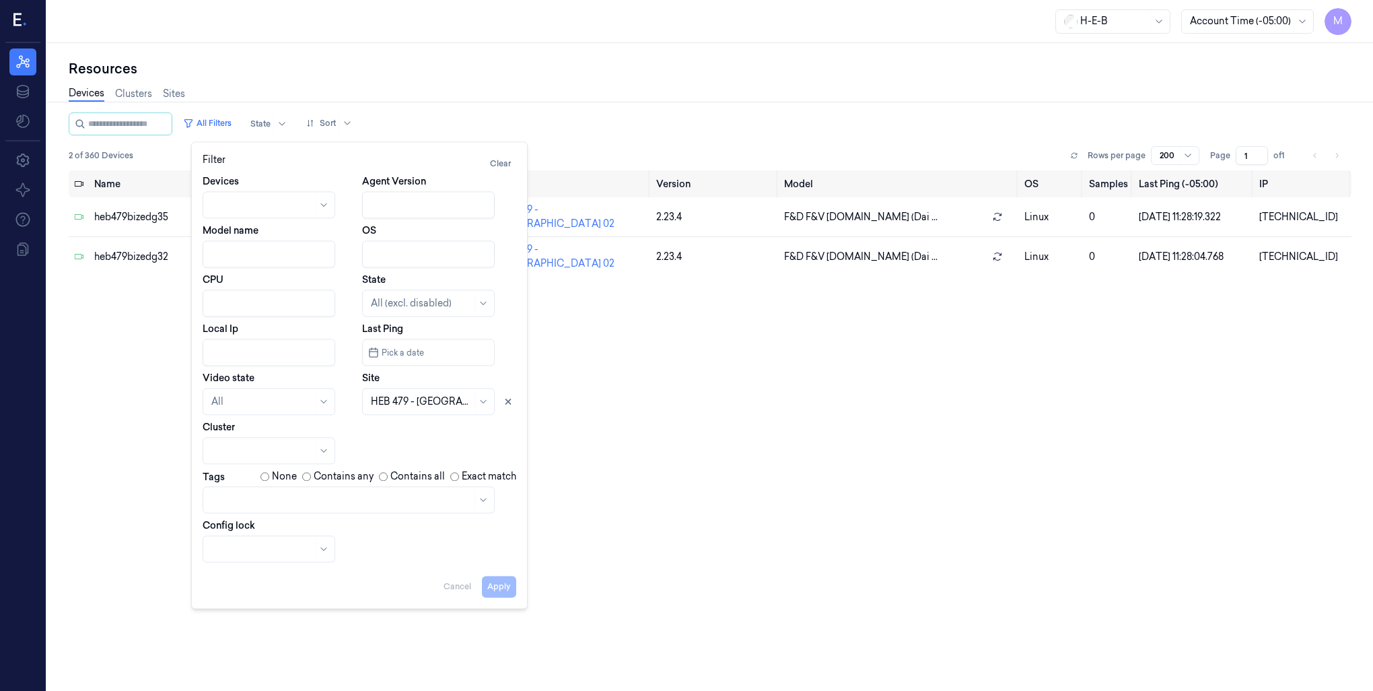
drag, startPoint x: 509, startPoint y: 403, endPoint x: 491, endPoint y: 403, distance: 17.5
click at [510, 403] on icon at bounding box center [508, 401] width 5 height 5
click at [423, 403] on div at bounding box center [421, 401] width 101 height 14
type input "678"
click at [423, 437] on div "HEB 678 - [GEOGRAPHIC_DATA]" at bounding box center [429, 439] width 117 height 28
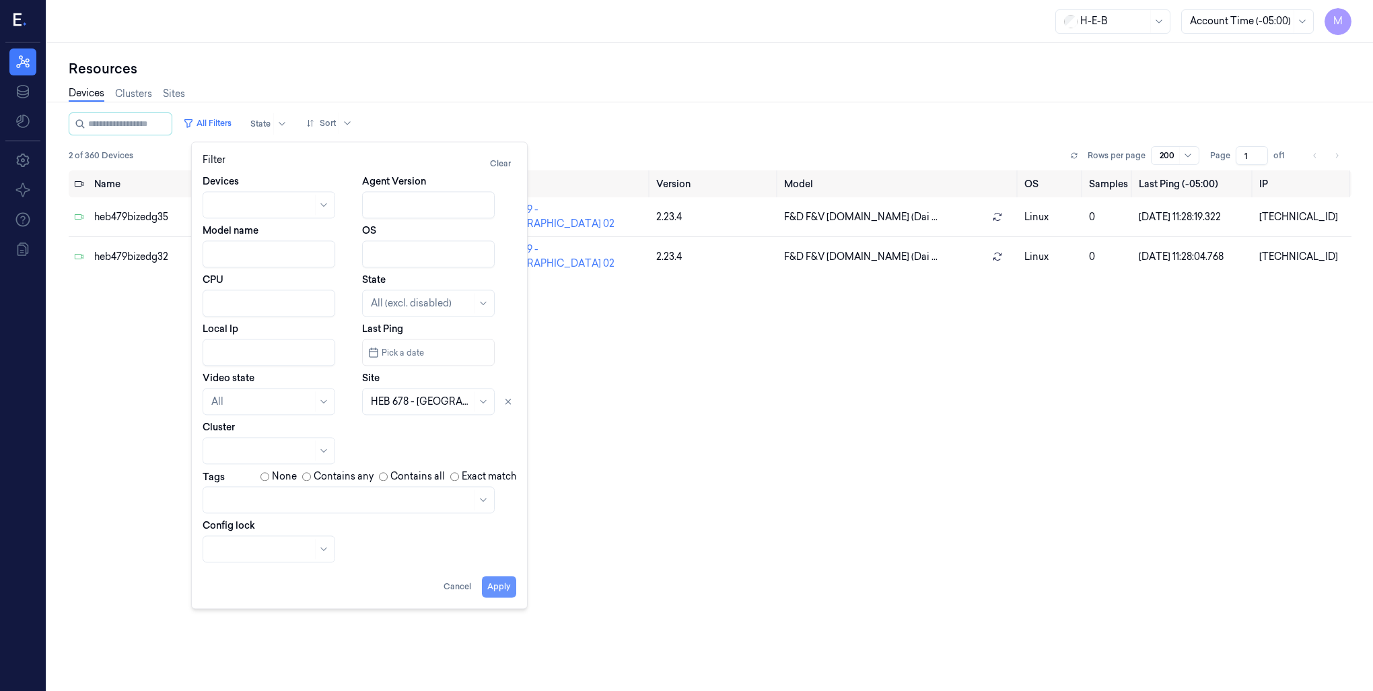
click at [495, 586] on button "Apply" at bounding box center [499, 586] width 34 height 22
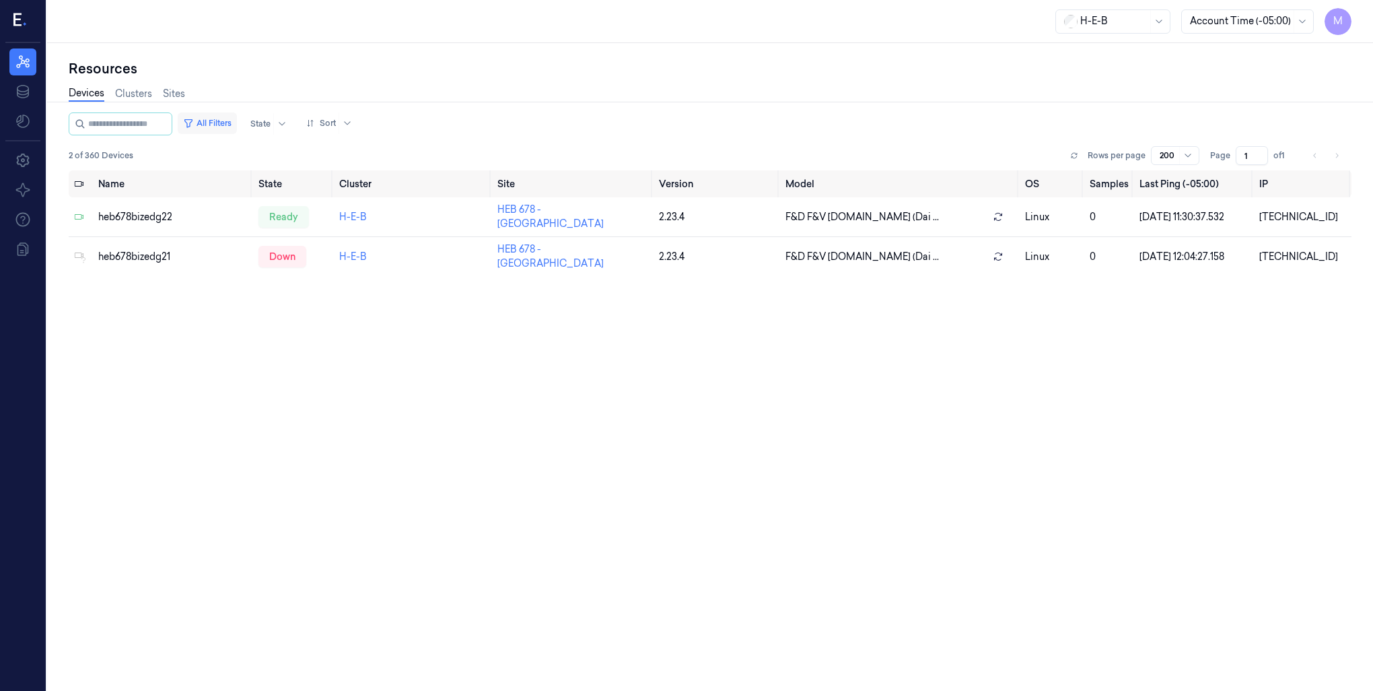
click at [215, 120] on button "All Filters" at bounding box center [207, 123] width 59 height 22
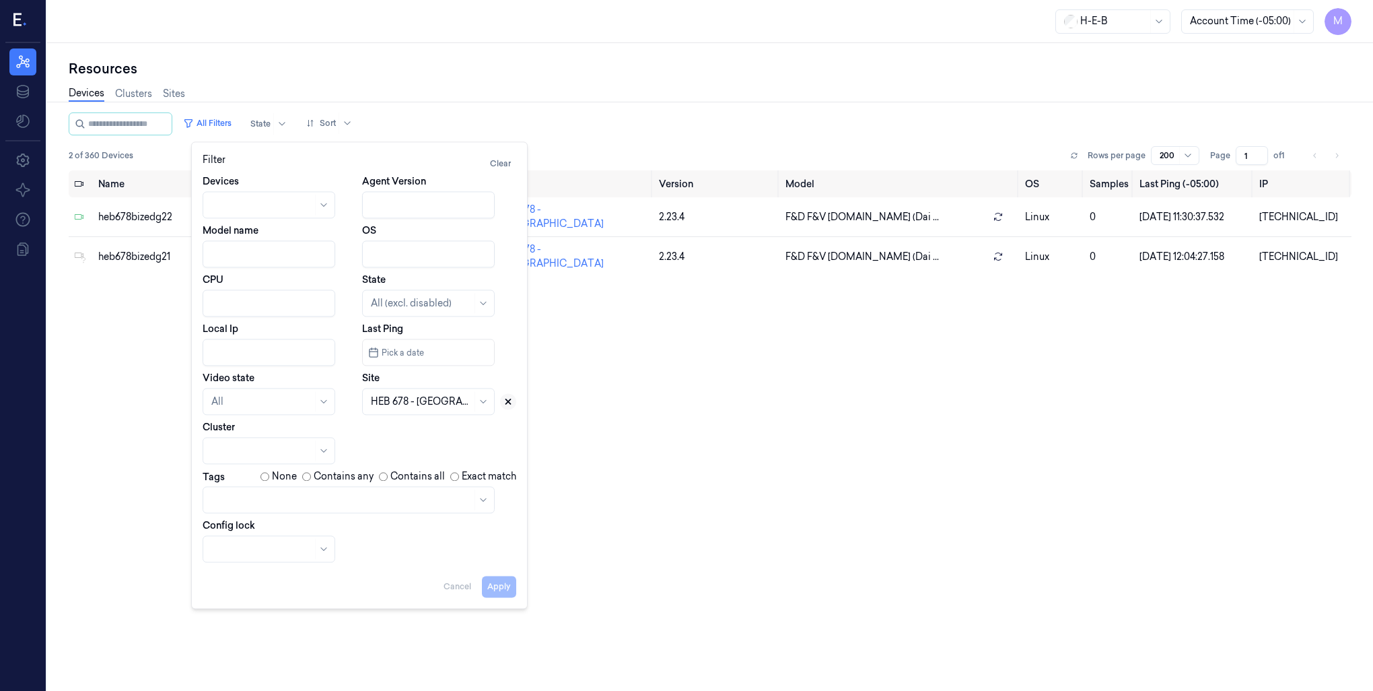
drag, startPoint x: 505, startPoint y: 399, endPoint x: 474, endPoint y: 400, distance: 31.6
click at [506, 400] on icon at bounding box center [508, 401] width 5 height 5
click at [380, 403] on div at bounding box center [421, 401] width 101 height 14
type input "84"
click at [408, 483] on div "HEB 84 - SA36 Military" at bounding box center [421, 490] width 100 height 14
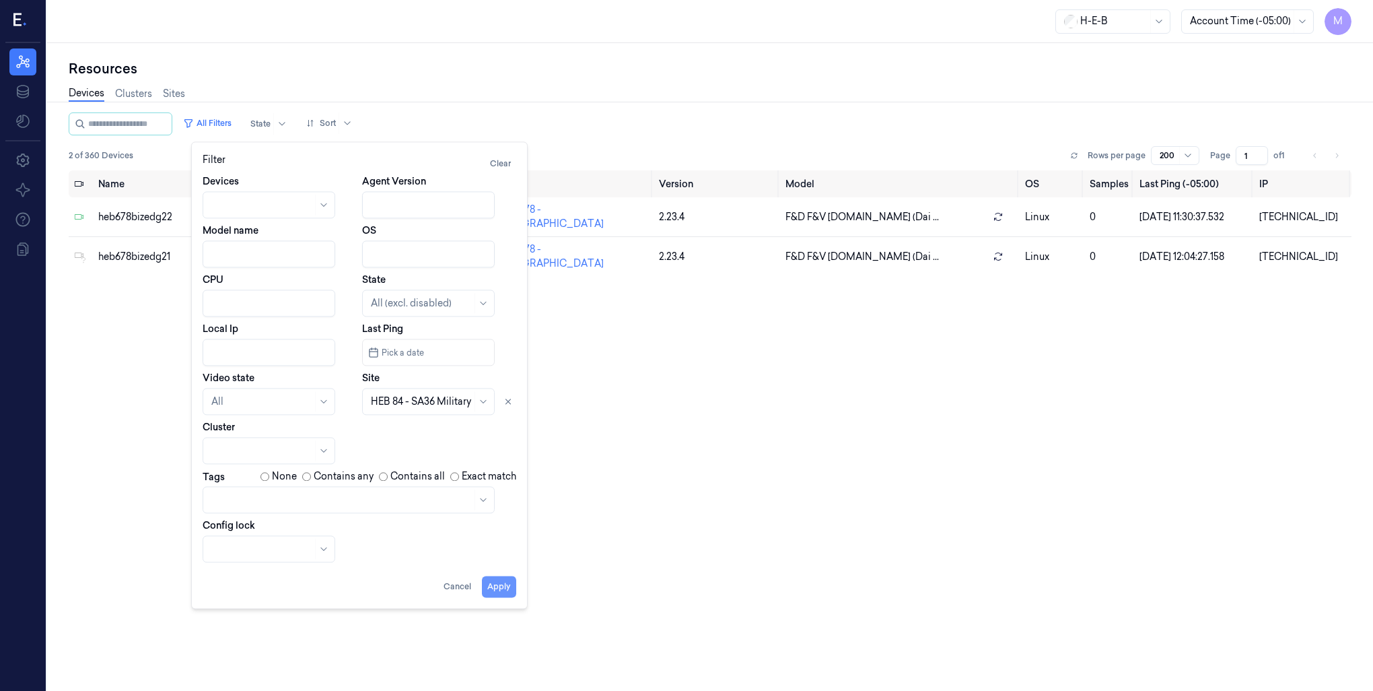
click at [502, 587] on button "Apply" at bounding box center [499, 586] width 34 height 22
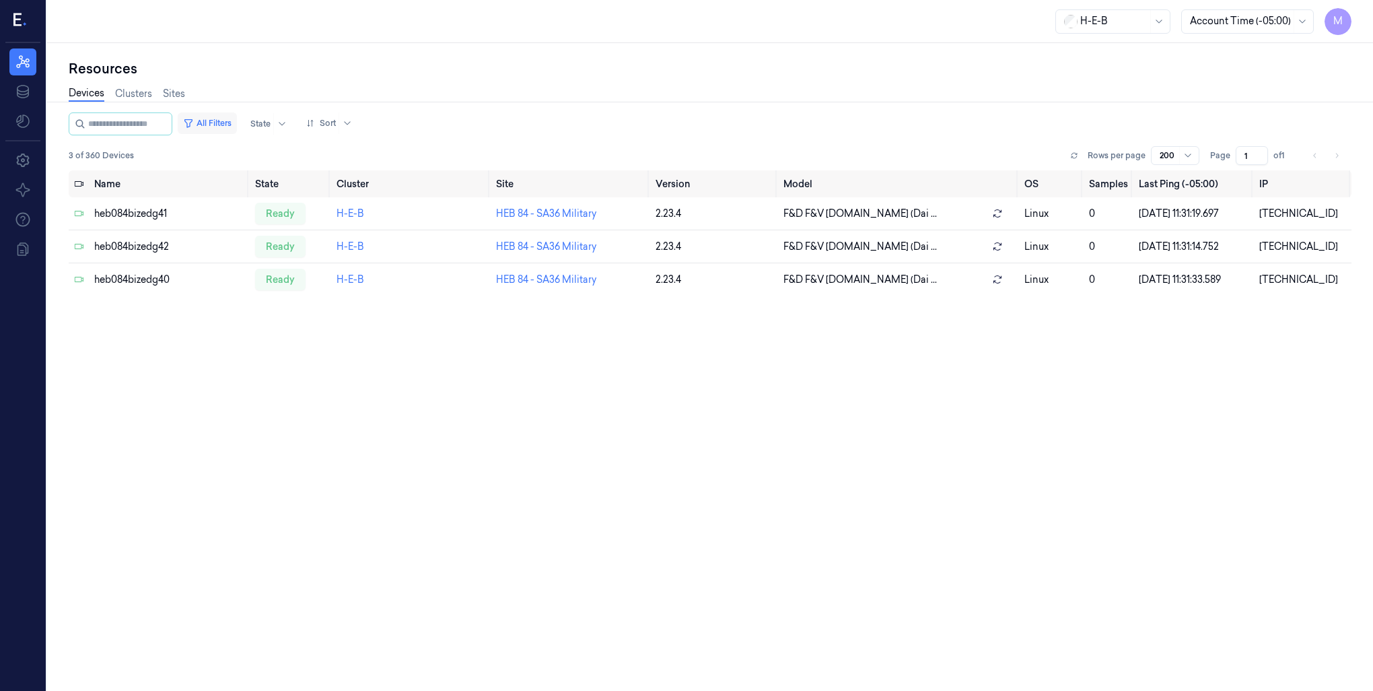
click at [225, 118] on button "All Filters" at bounding box center [207, 123] width 59 height 22
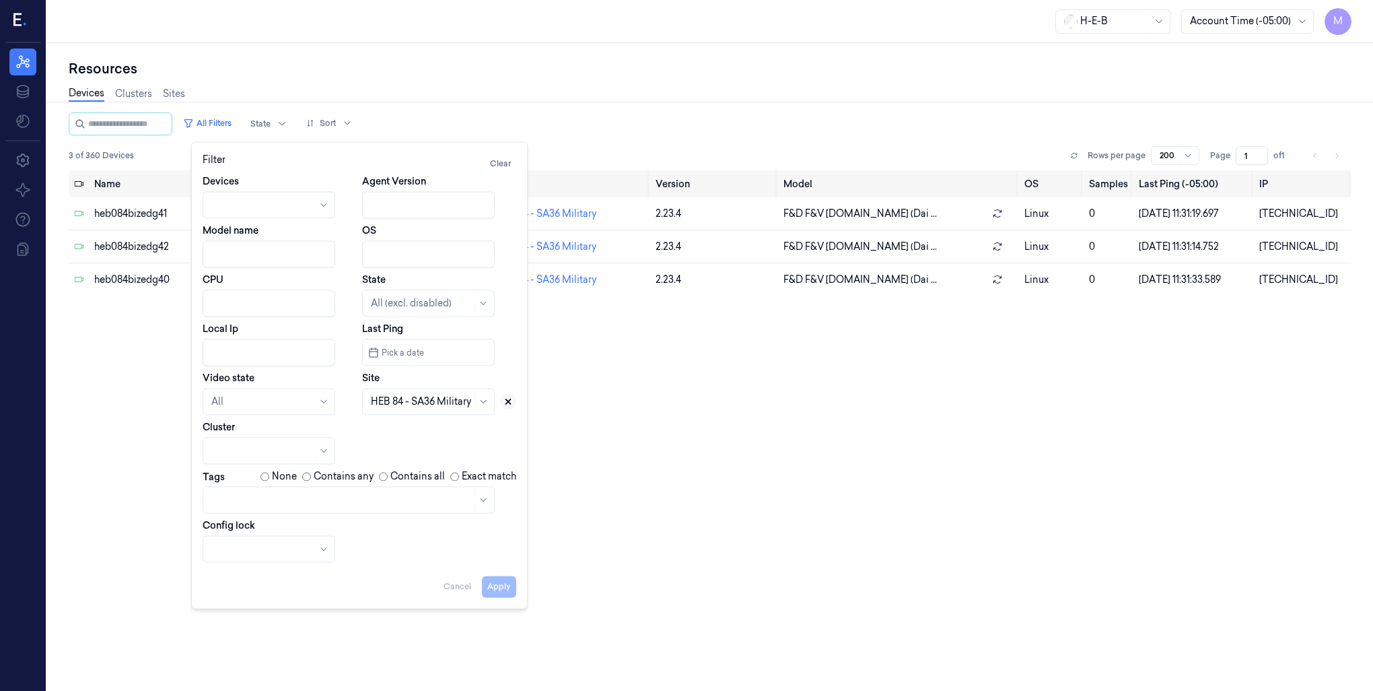
click at [505, 400] on icon at bounding box center [507, 400] width 9 height 9
click at [404, 407] on div at bounding box center [421, 401] width 101 height 14
type input "85"
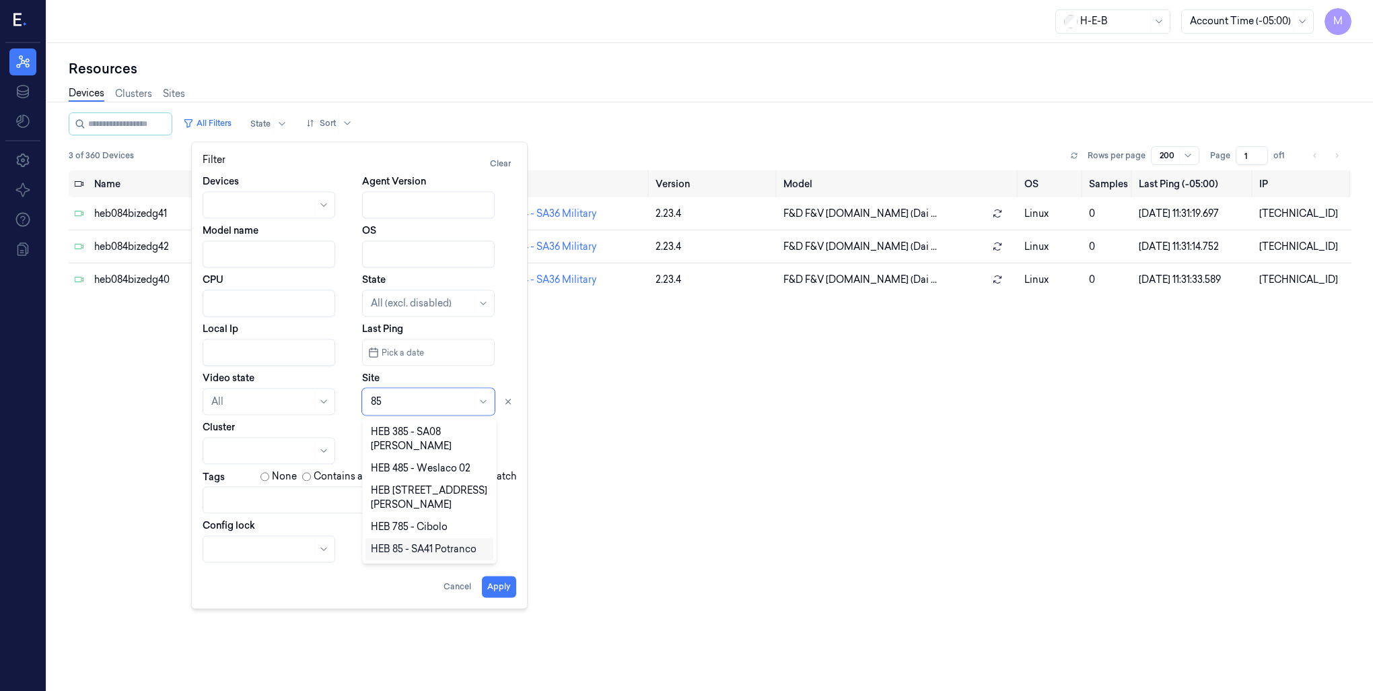
click at [412, 542] on div "HEB 85 - SA41 Potranco" at bounding box center [424, 549] width 106 height 14
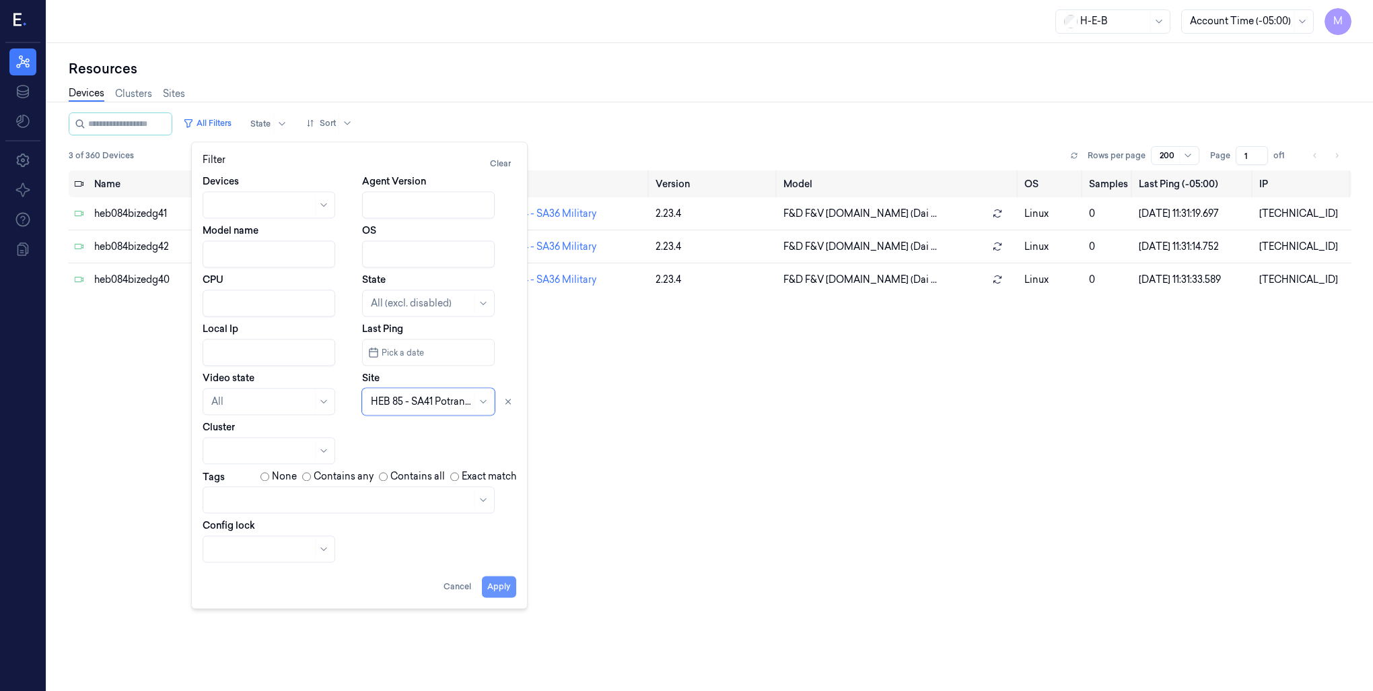
click at [497, 592] on button "Apply" at bounding box center [499, 586] width 34 height 22
